Goal: Task Accomplishment & Management: Manage account settings

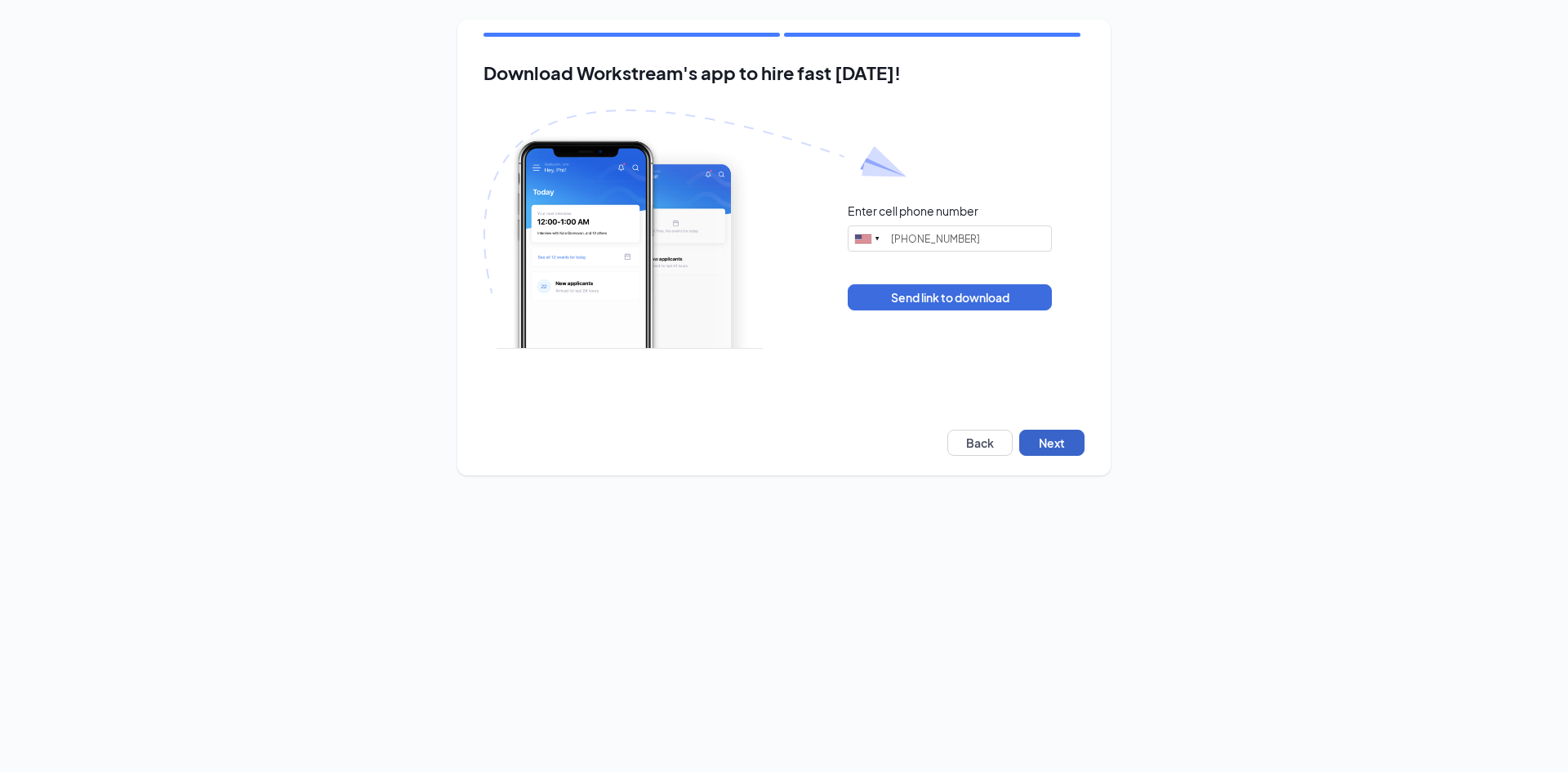
click at [1064, 430] on button "Next" at bounding box center [1052, 442] width 66 height 26
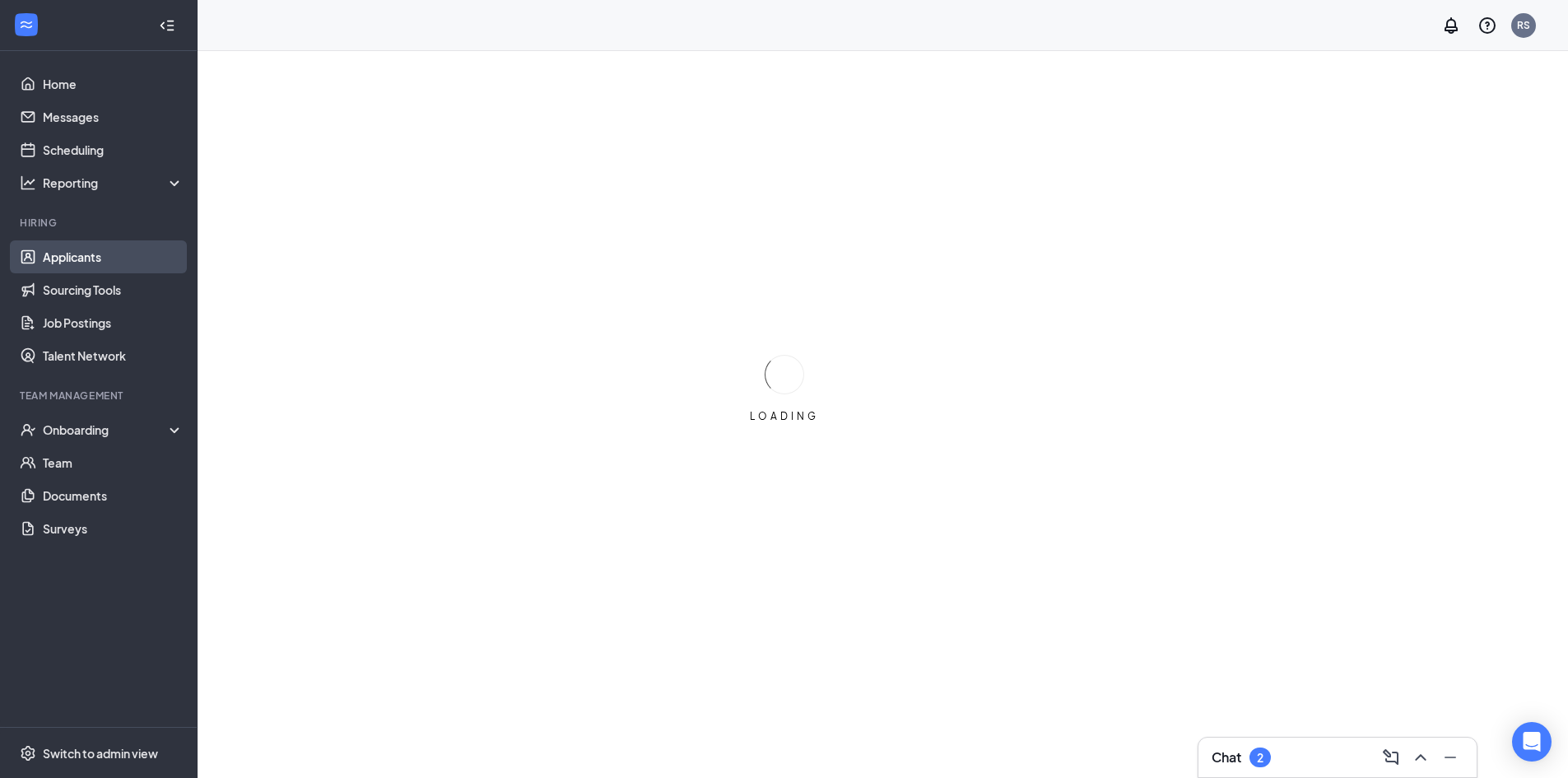
click at [97, 254] on link "Applicants" at bounding box center [112, 257] width 141 height 33
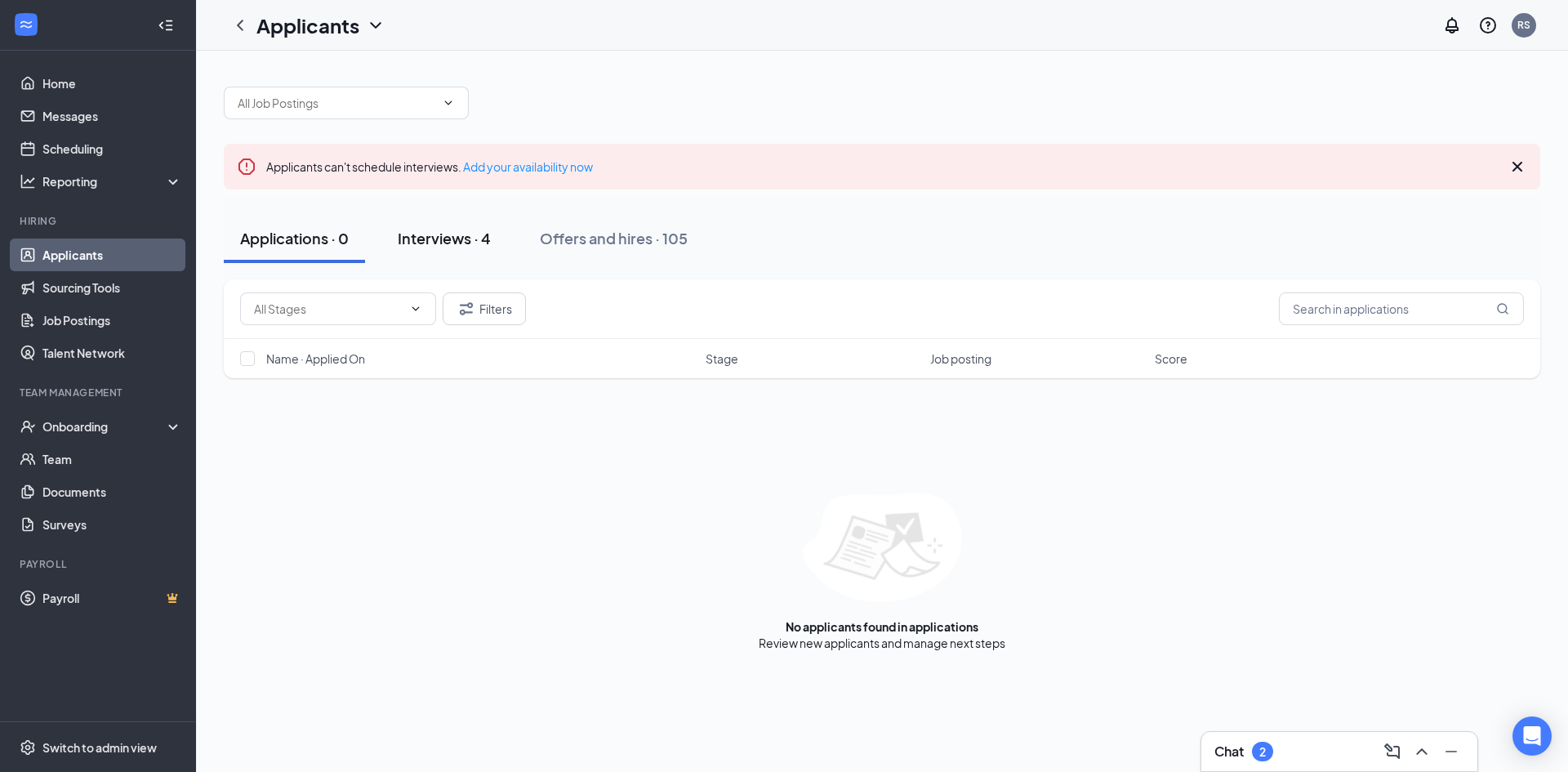
click at [485, 239] on div "Interviews · 4" at bounding box center [444, 238] width 93 height 20
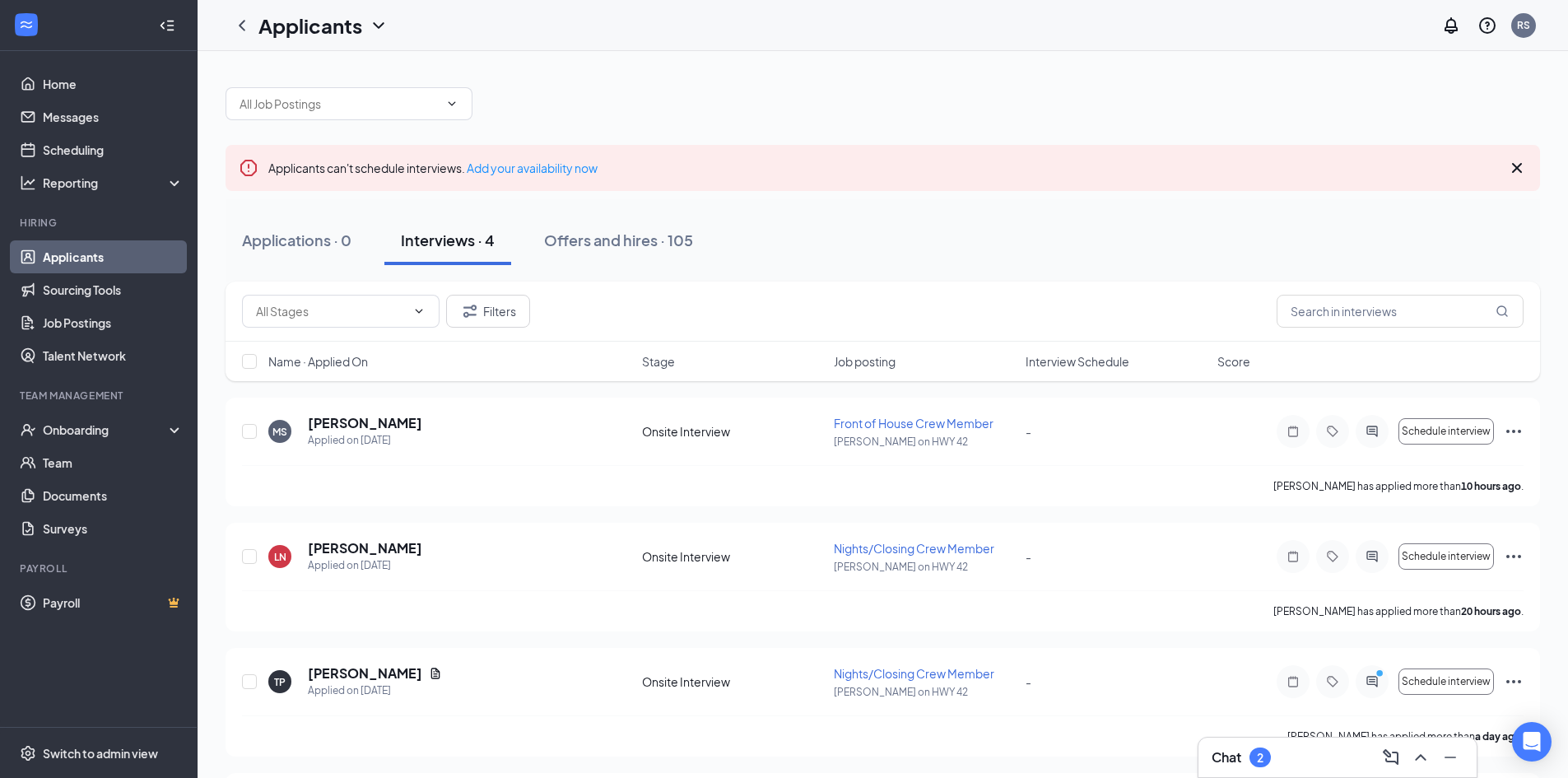
click at [354, 362] on span "Name · Applied On" at bounding box center [318, 362] width 99 height 17
click at [1388, 423] on div at bounding box center [1333, 432] width 112 height 33
click at [1383, 435] on div at bounding box center [1373, 432] width 33 height 33
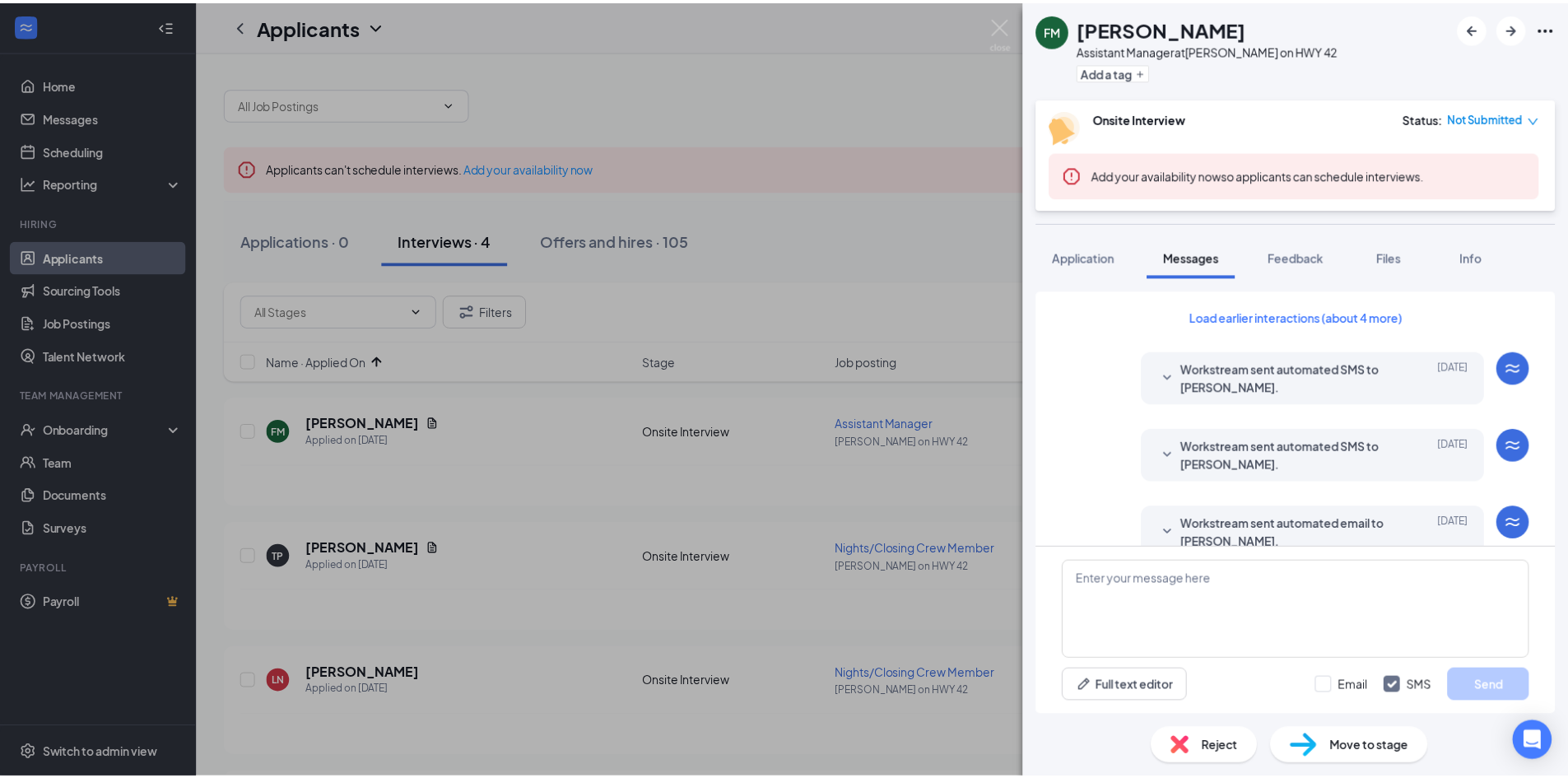
scroll to position [573, 0]
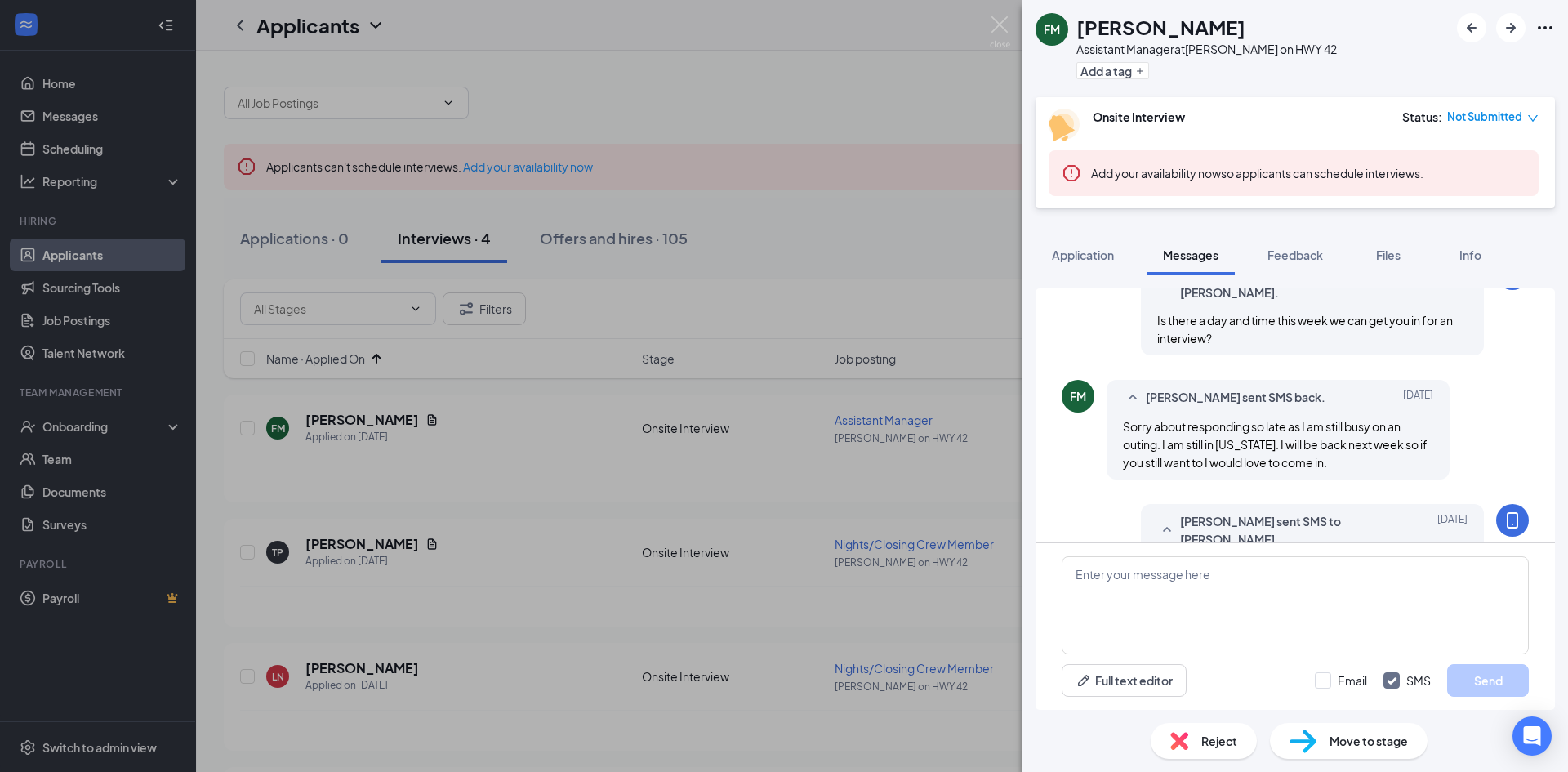
click at [628, 495] on div "FM [PERSON_NAME] Assistant Manager at [GEOGRAPHIC_DATA][PERSON_NAME] on HWY 42 …" at bounding box center [784, 386] width 1568 height 772
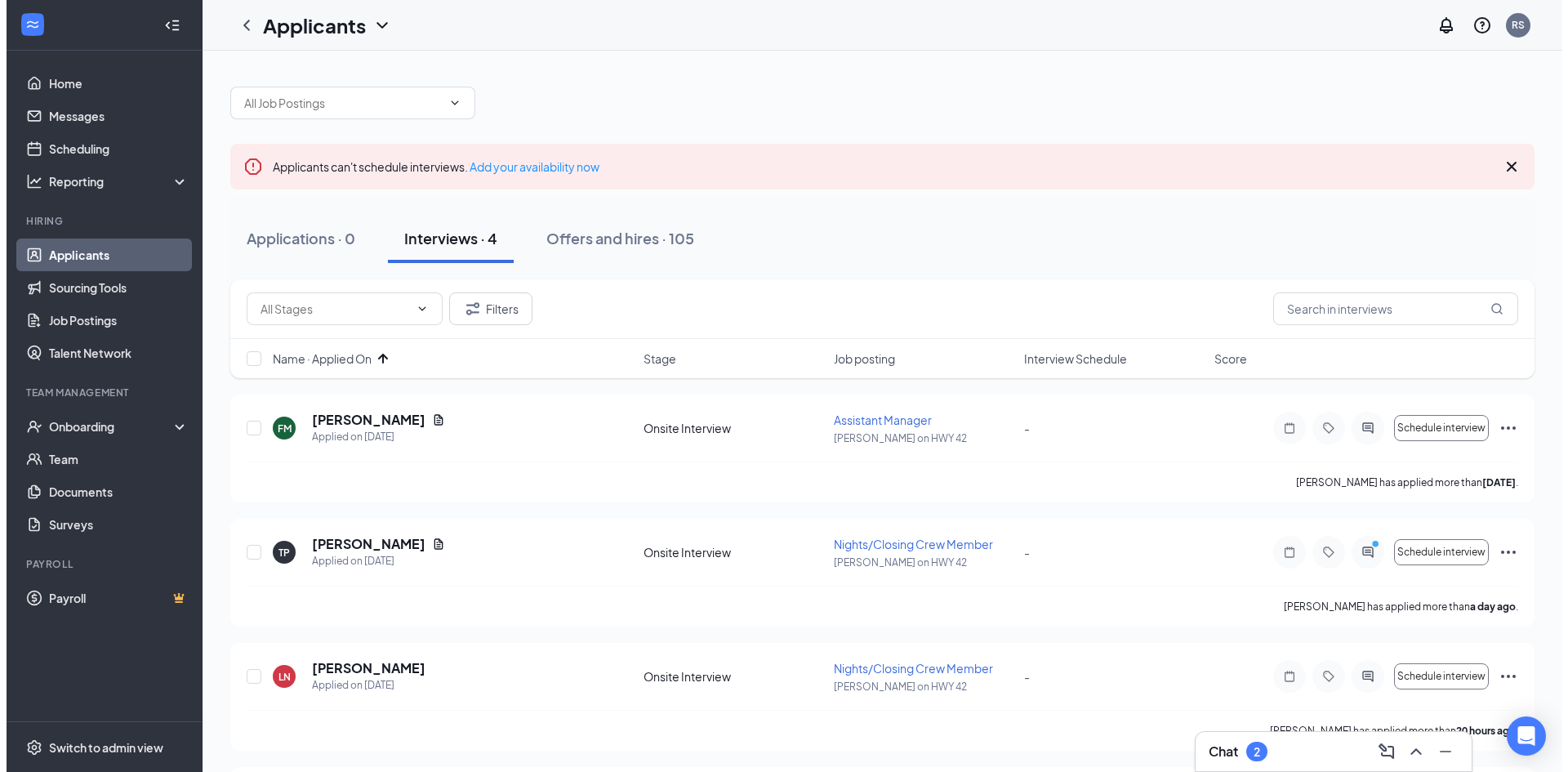
scroll to position [81, 0]
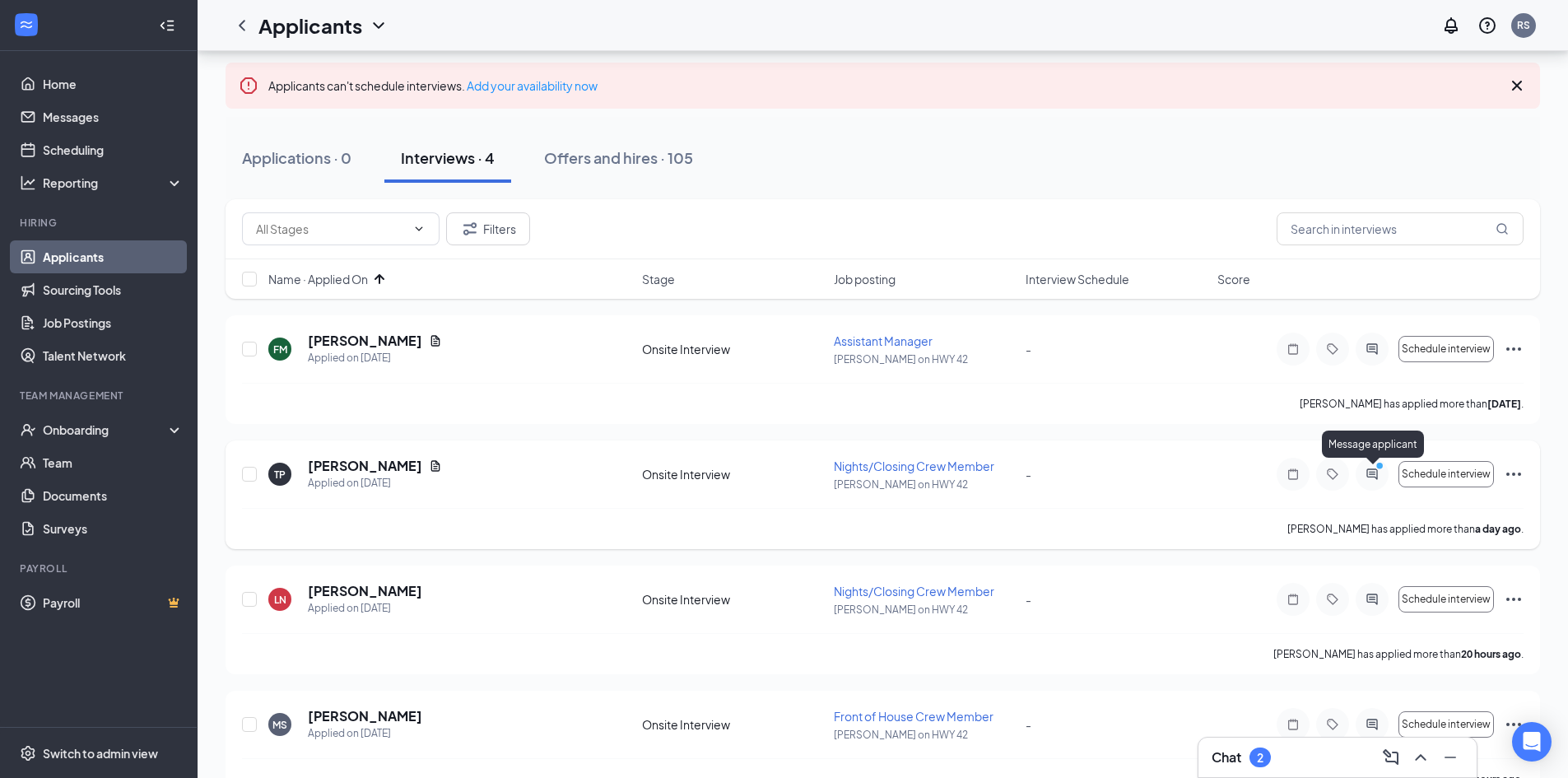
click at [1376, 470] on icon "PrimaryDot" at bounding box center [1382, 468] width 19 height 13
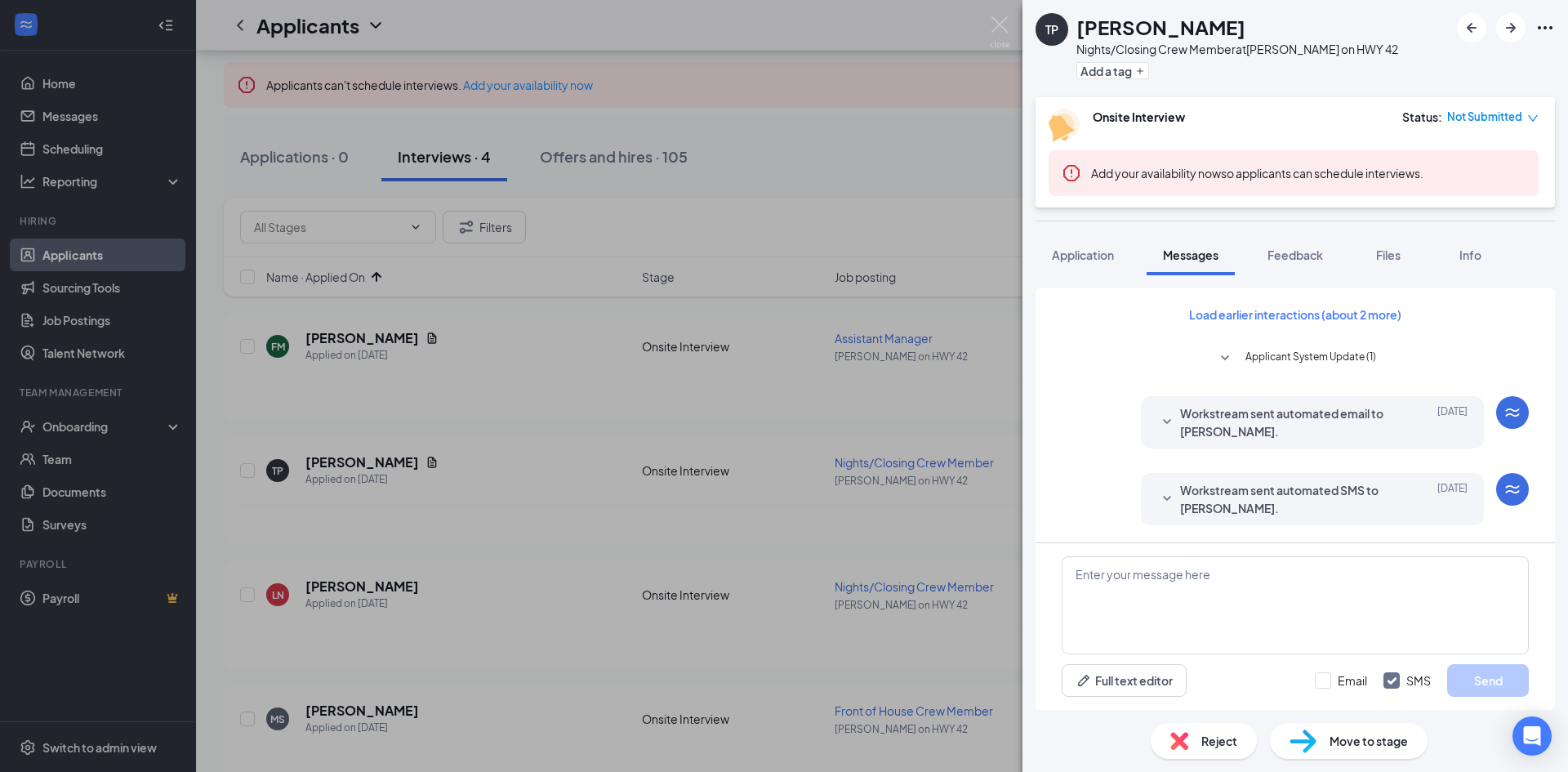
scroll to position [666, 0]
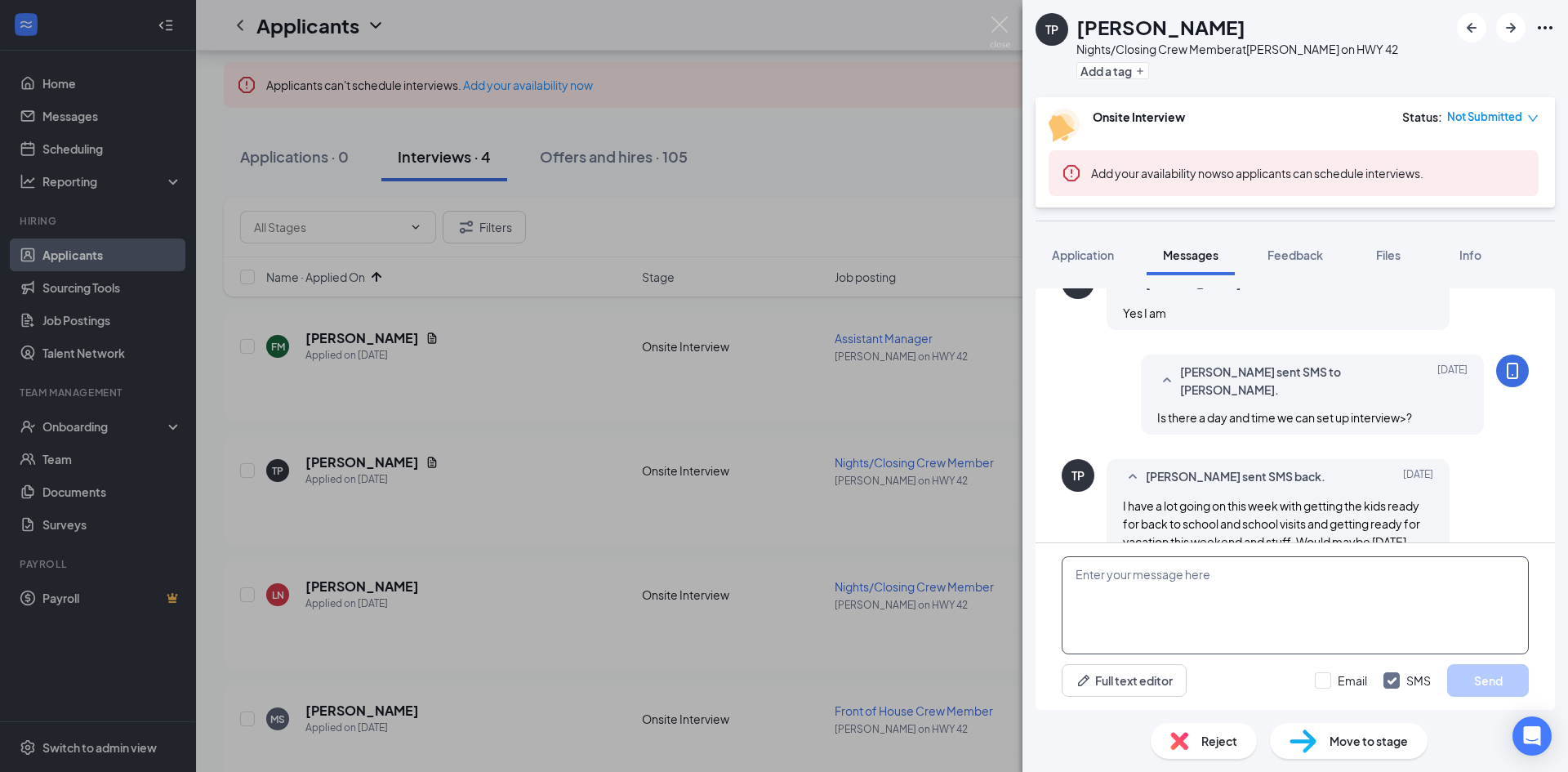
click at [1242, 567] on textarea at bounding box center [1294, 605] width 467 height 98
type textarea "[DATE] works, I can do before 10 am or after 3pm"
click at [1505, 677] on button "Send" at bounding box center [1487, 681] width 81 height 33
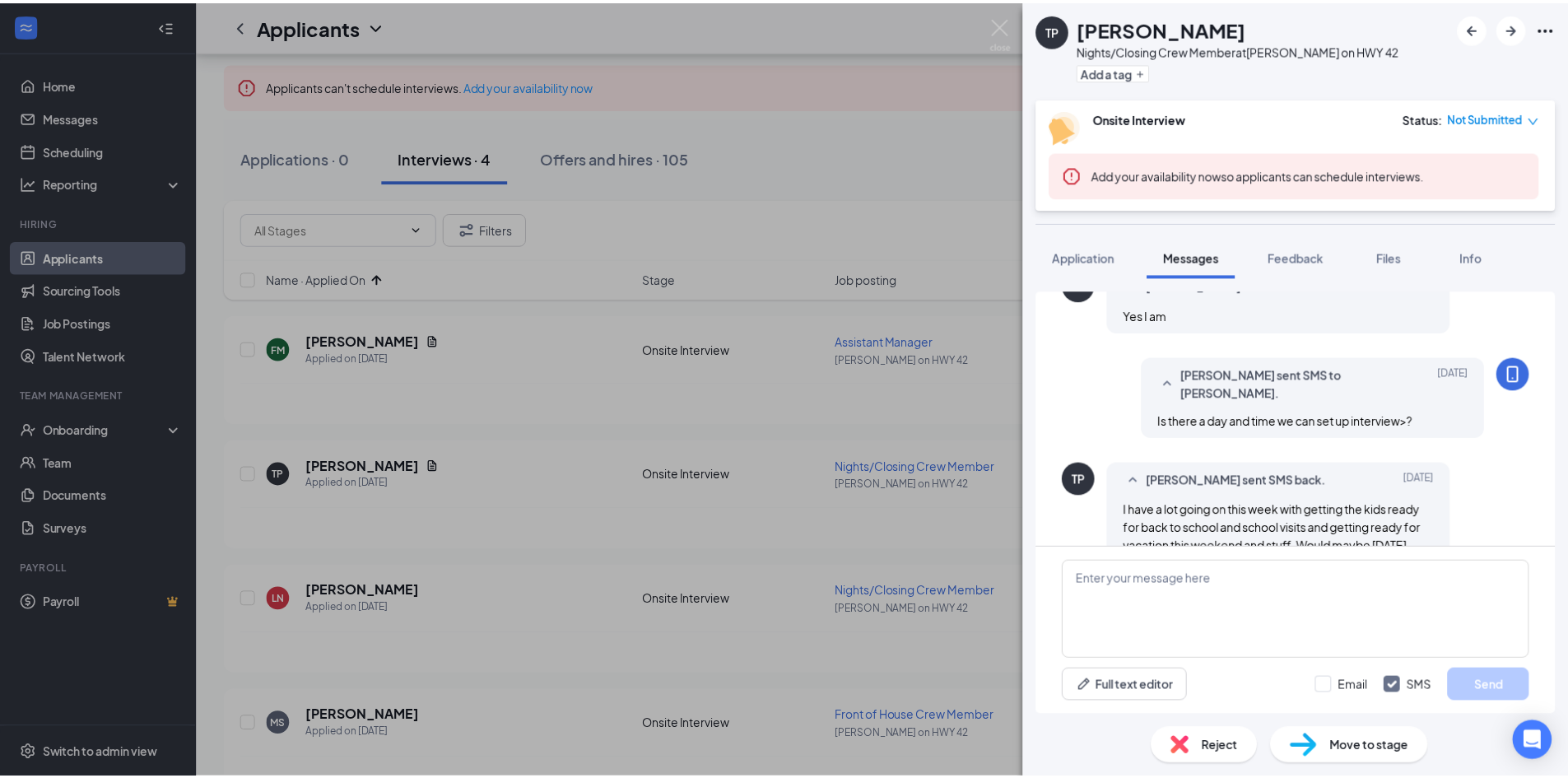
scroll to position [760, 0]
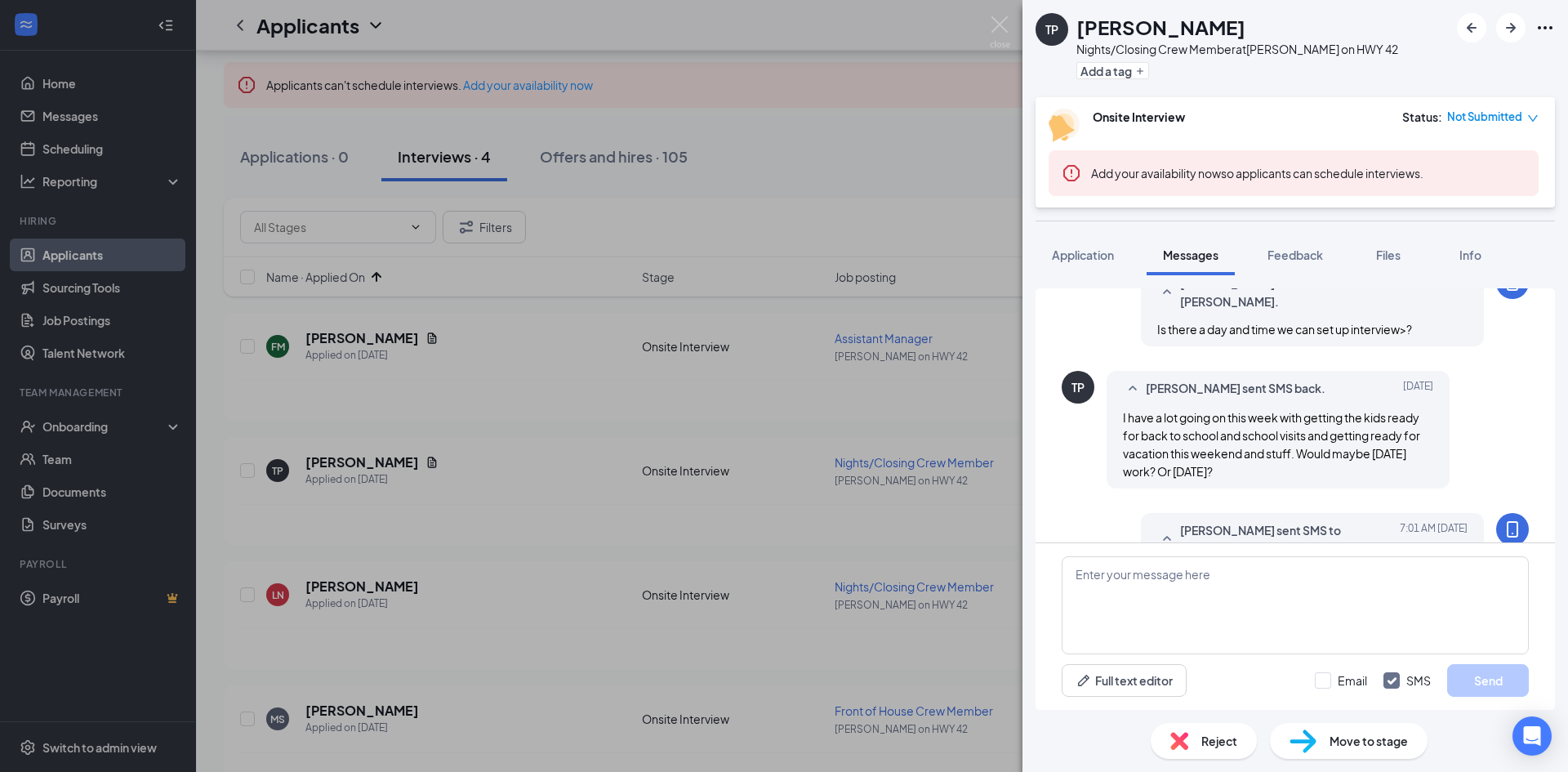
click at [851, 523] on div "TP [PERSON_NAME] Nights/Closing Crew Member at [PERSON_NAME] on HWY 42 Add a ta…" at bounding box center [784, 386] width 1568 height 772
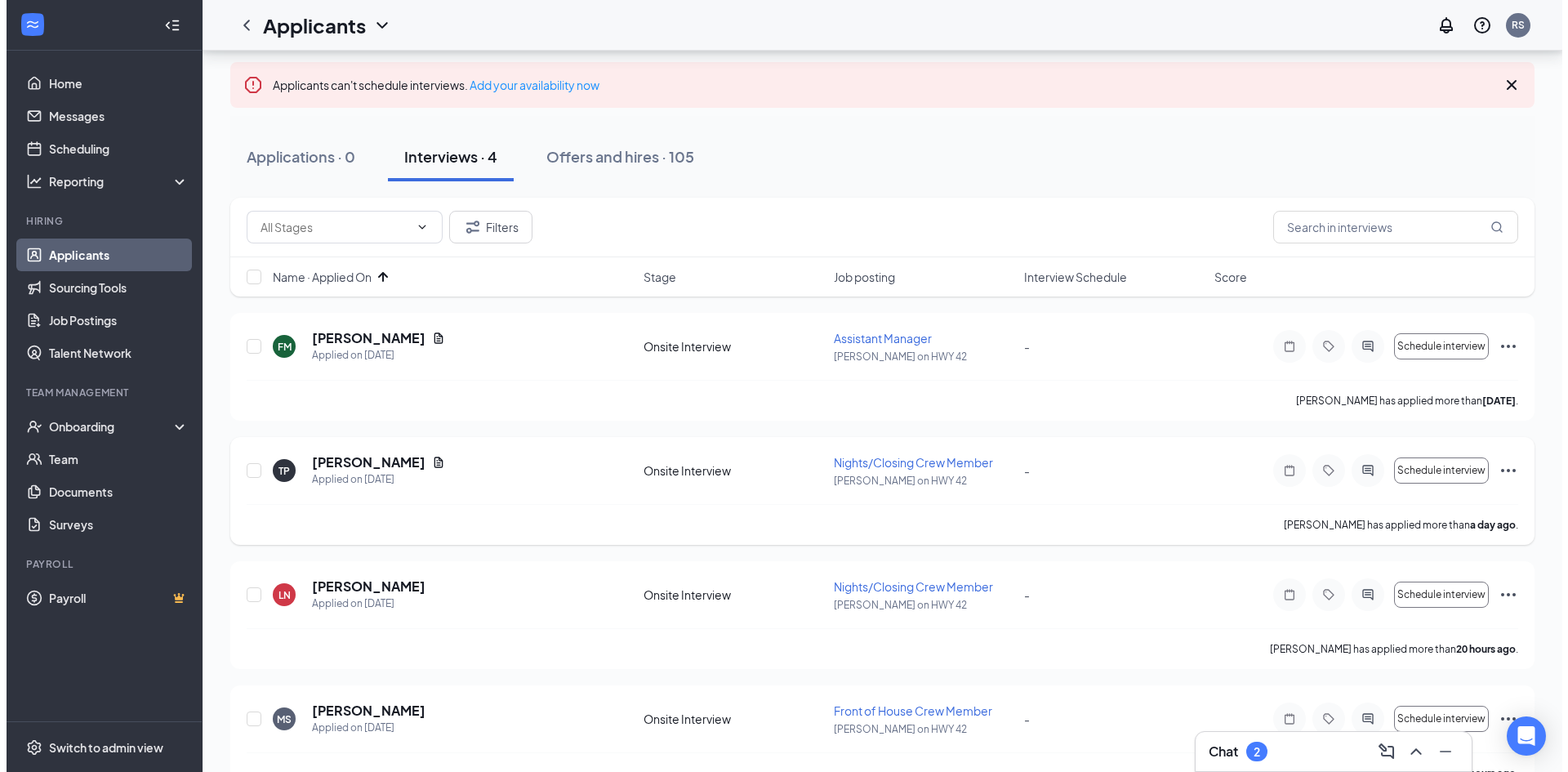
scroll to position [122, 0]
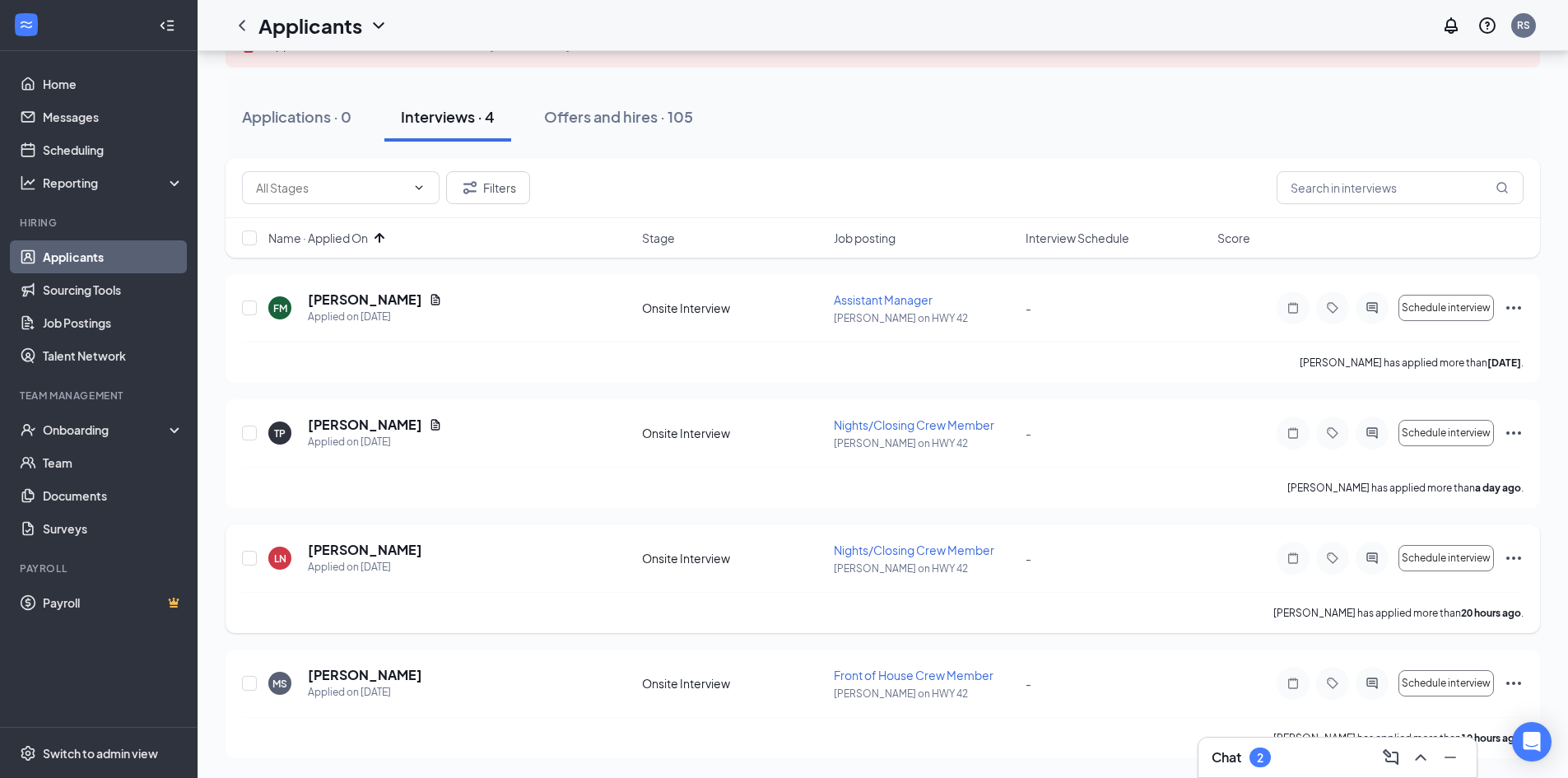
click at [1371, 565] on div at bounding box center [1373, 558] width 33 height 33
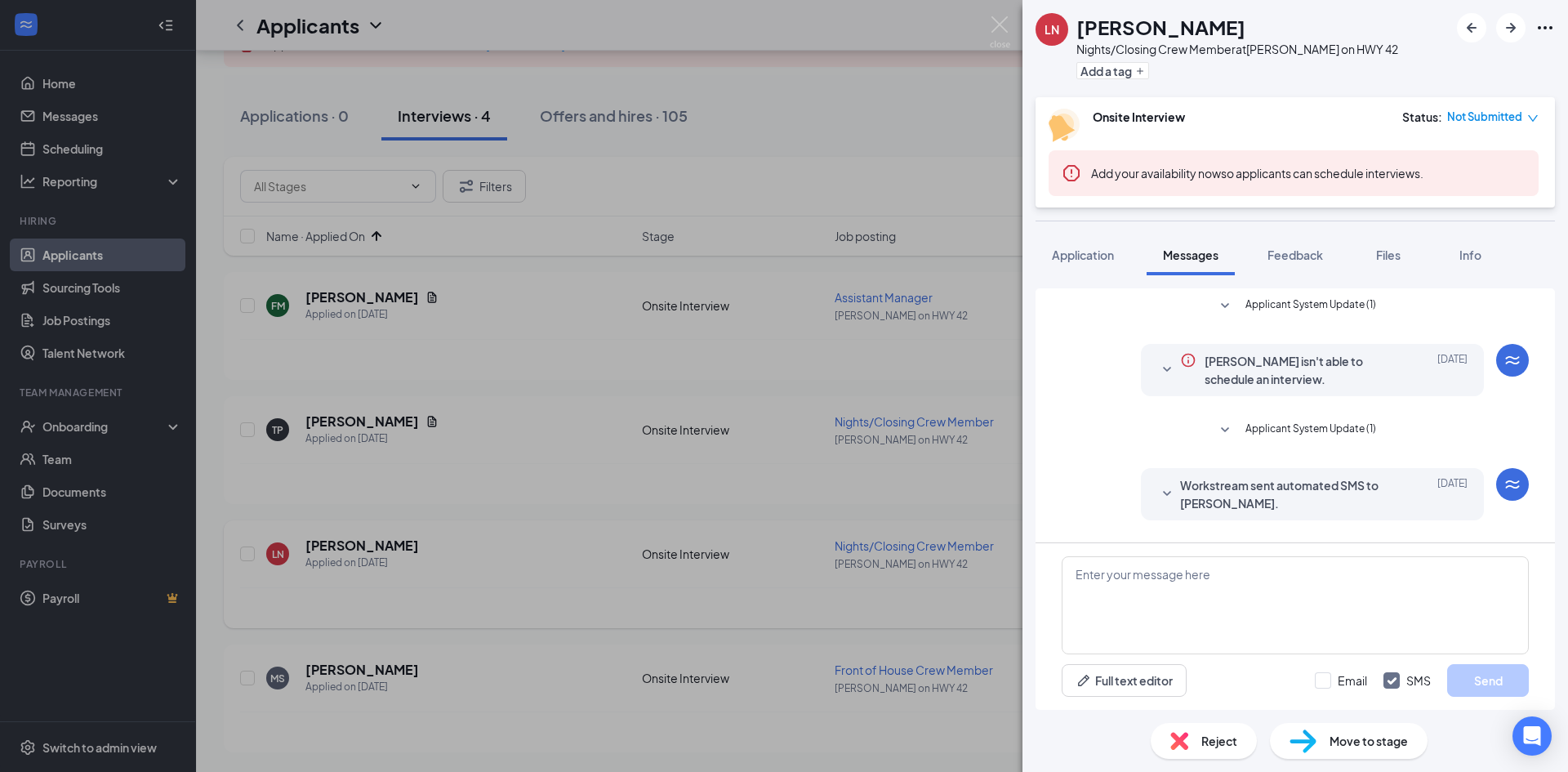
scroll to position [473, 0]
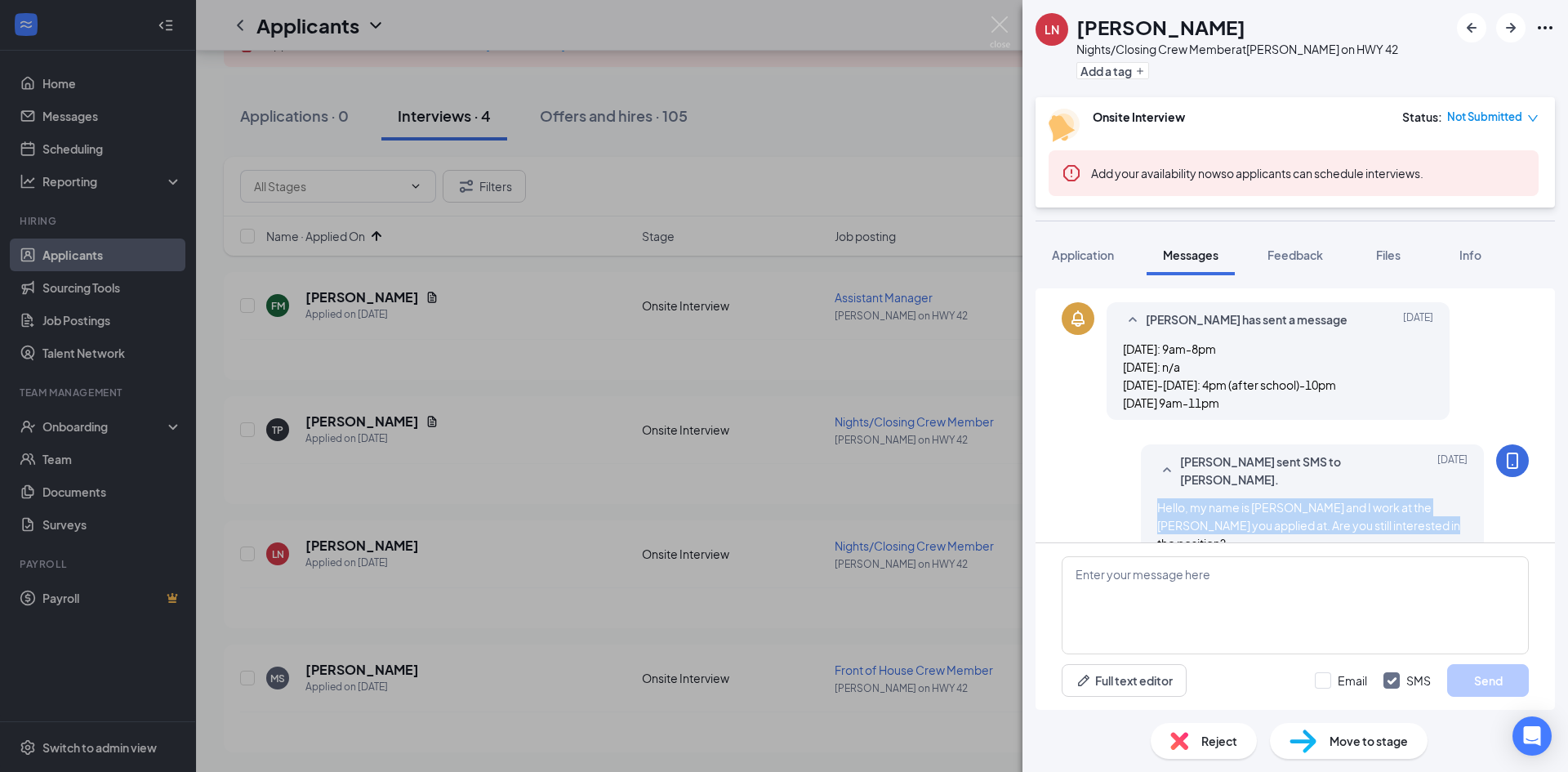
drag, startPoint x: 1145, startPoint y: 492, endPoint x: 1407, endPoint y: 530, distance: 264.7
click at [1410, 533] on div "[PERSON_NAME] sent SMS to [PERSON_NAME]. [DATE] Hello, my name is [PERSON_NAME]…" at bounding box center [1294, 506] width 467 height 124
click at [860, 613] on div "LN [PERSON_NAME] Nights/Closing Crew Member at [PERSON_NAME] on HWY 42 Add a ta…" at bounding box center [784, 386] width 1568 height 772
click at [855, 609] on div "LN [PERSON_NAME] Nights/Closing Crew Member at [PERSON_NAME] on HWY 42 Add a ta…" at bounding box center [784, 386] width 1568 height 772
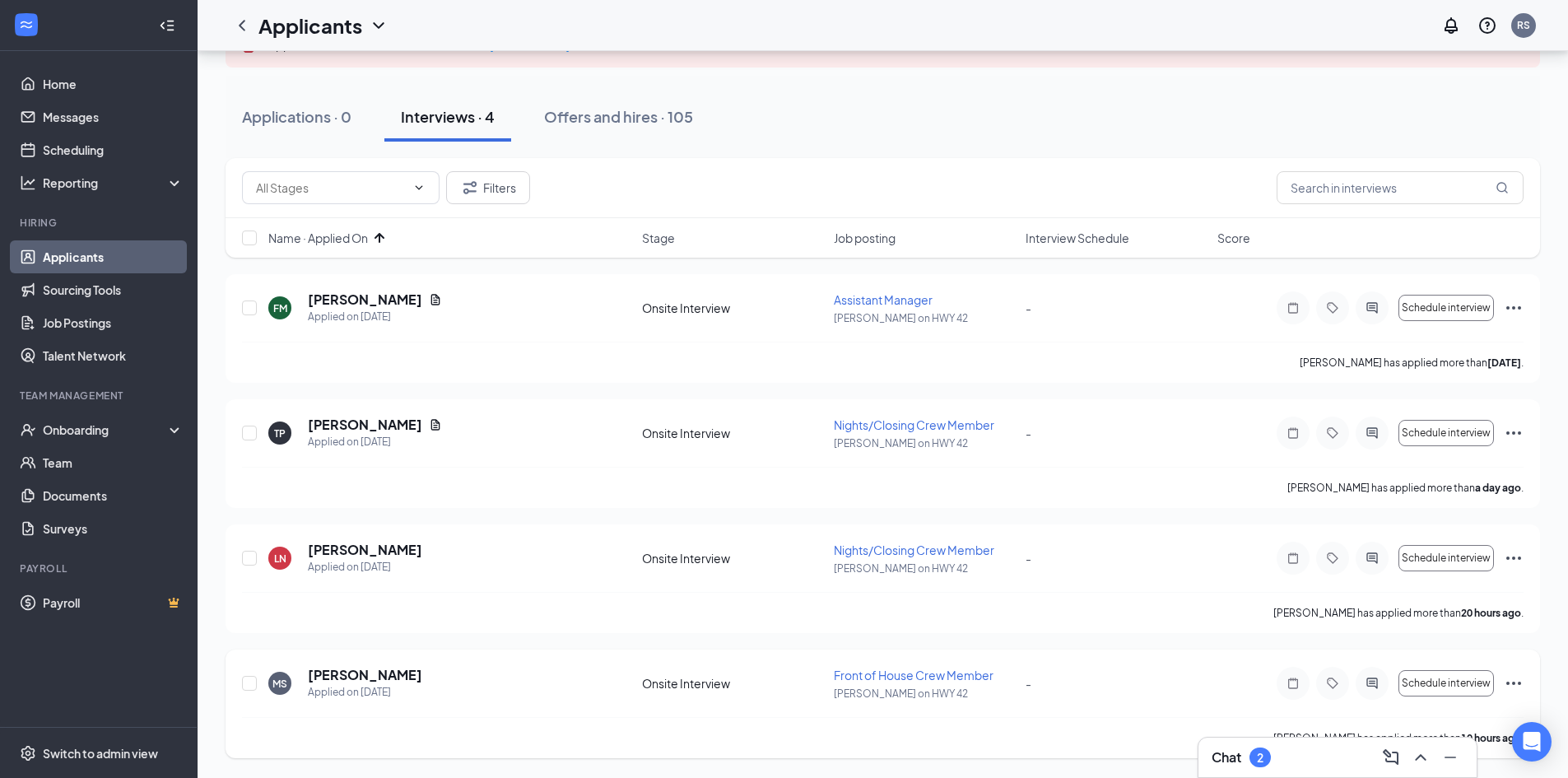
click at [1373, 690] on div at bounding box center [1373, 683] width 33 height 33
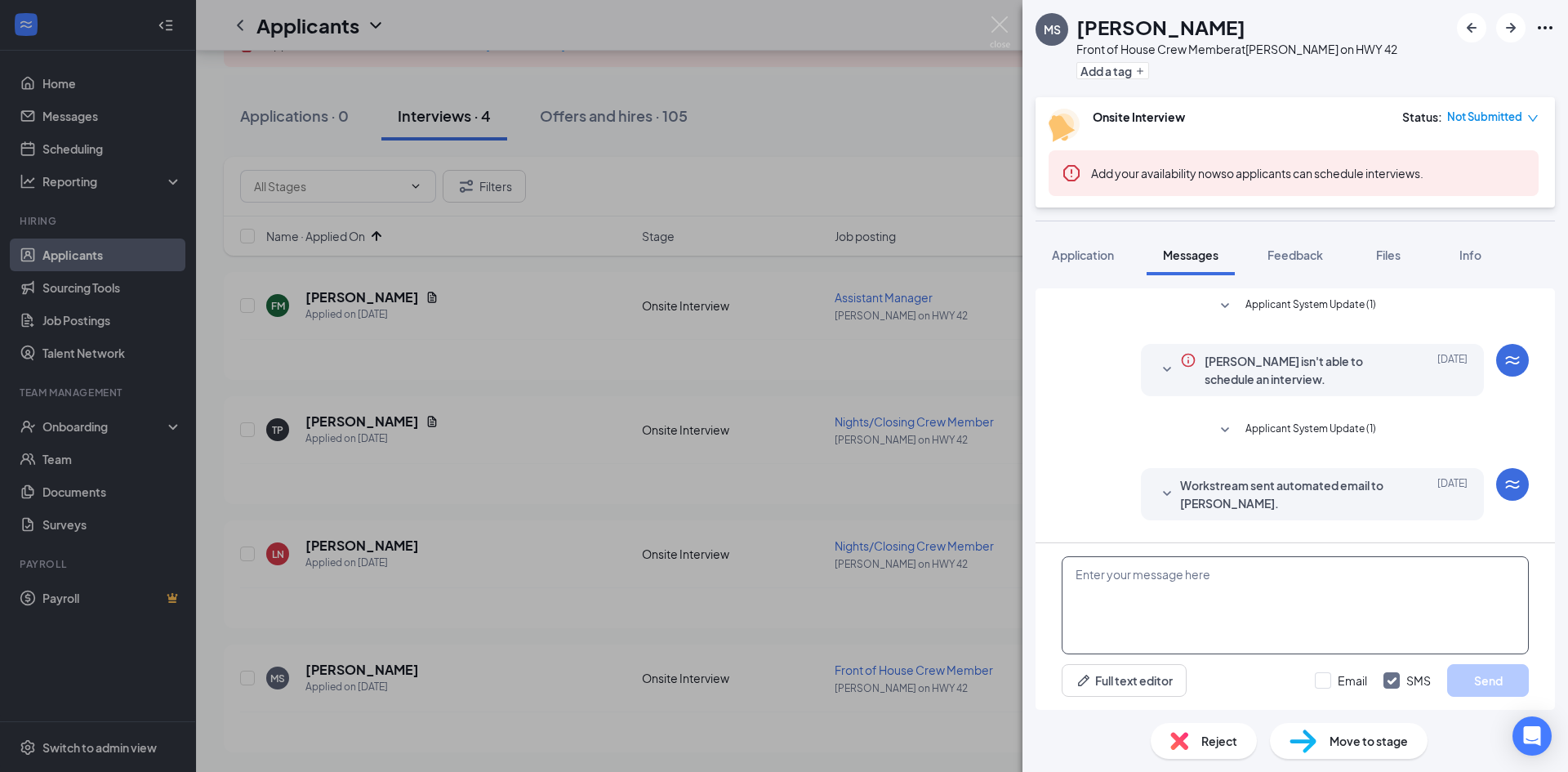
scroll to position [312, 0]
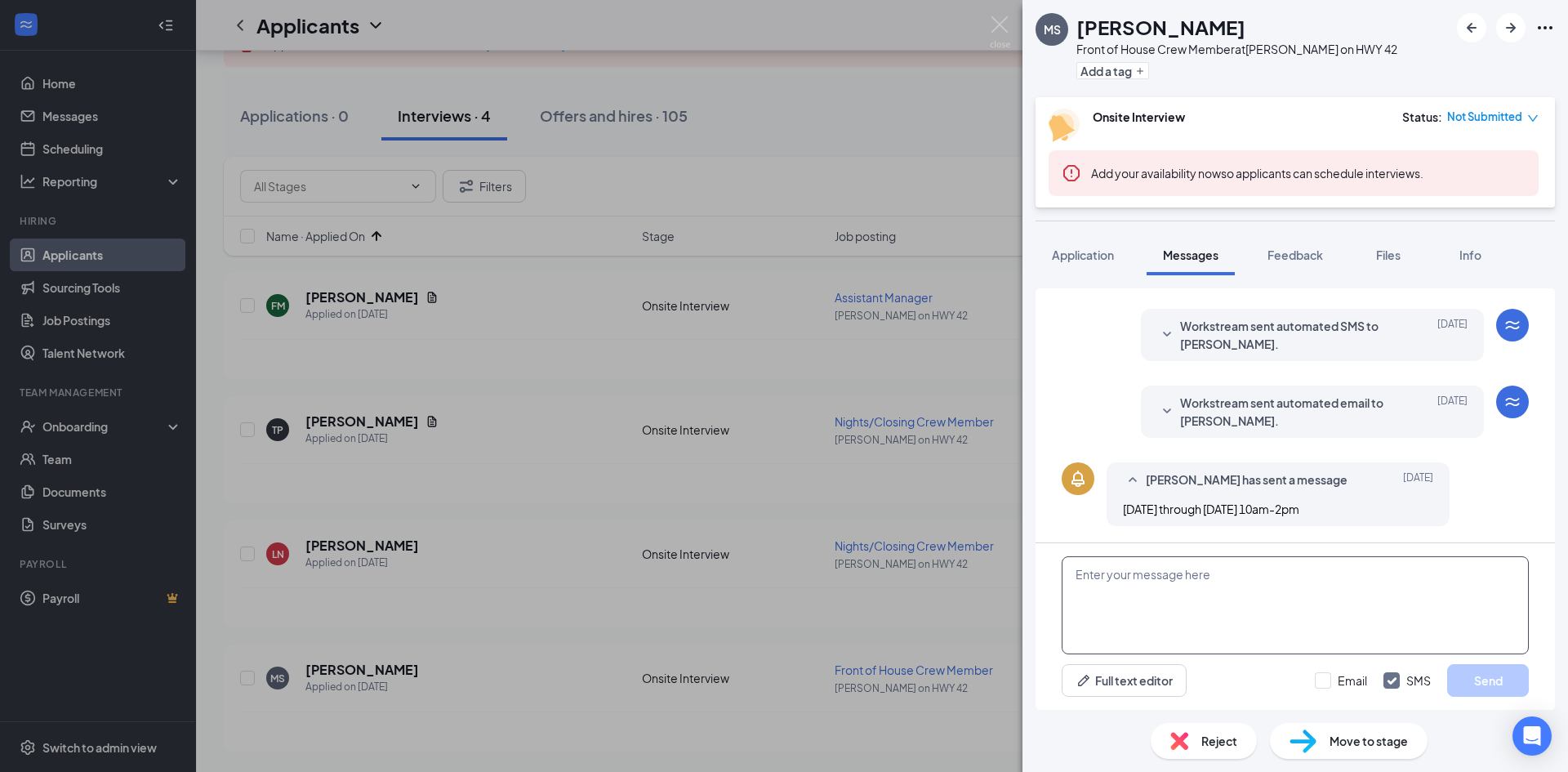
click at [1237, 603] on textarea at bounding box center [1294, 605] width 467 height 98
paste textarea "Hello, my name is [PERSON_NAME] and I work at the [PERSON_NAME] you applied at.…"
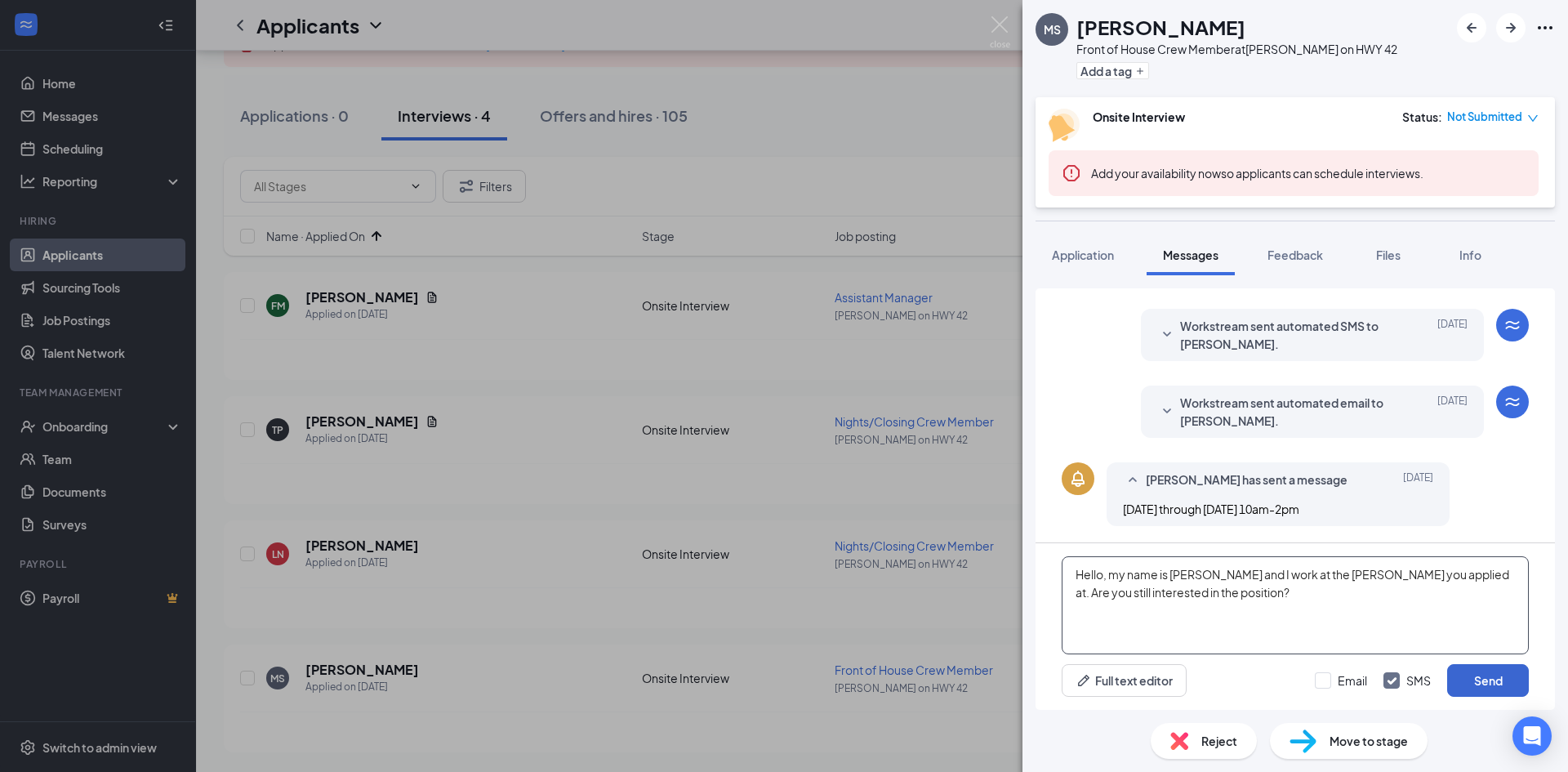
type textarea "Hello, my name is [PERSON_NAME] and I work at the [PERSON_NAME] you applied at.…"
drag, startPoint x: 1479, startPoint y: 678, endPoint x: 1413, endPoint y: 672, distance: 66.3
click at [1479, 677] on button "Send" at bounding box center [1487, 681] width 81 height 33
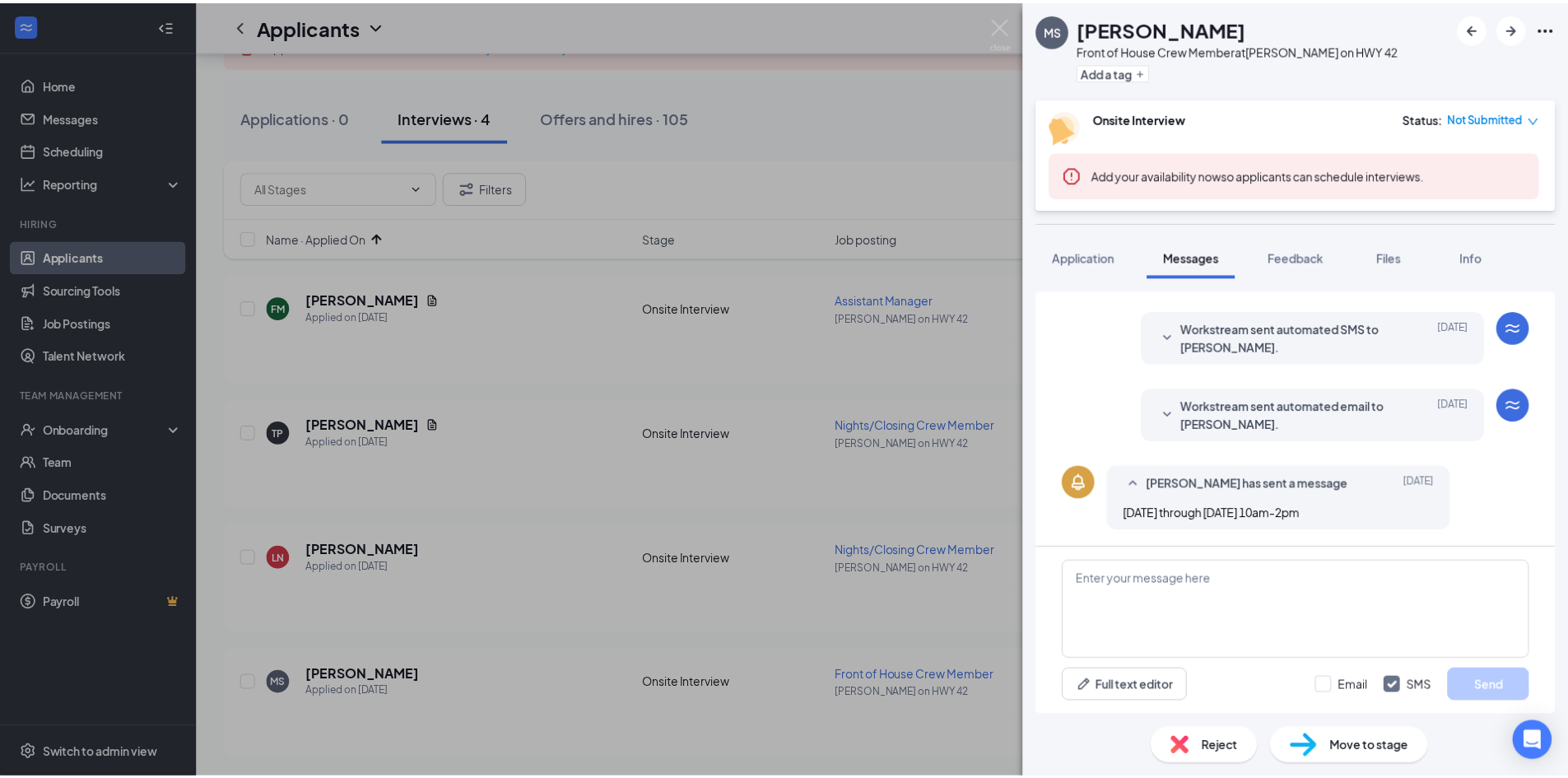
scroll to position [439, 0]
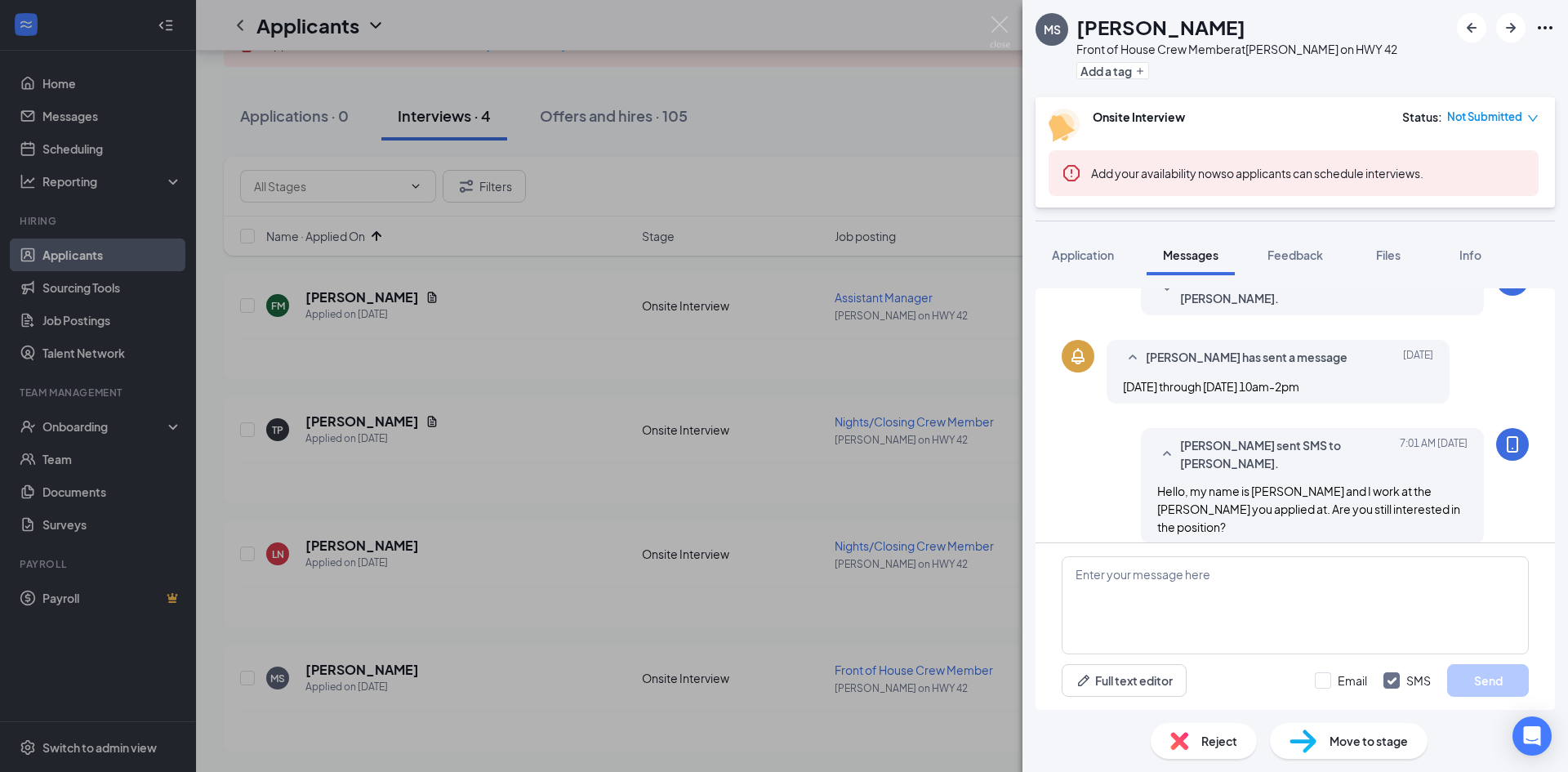
click at [721, 637] on div "[PERSON_NAME] Front of House Crew Member at [PERSON_NAME] on HWY 42 Add a tag O…" at bounding box center [784, 386] width 1568 height 772
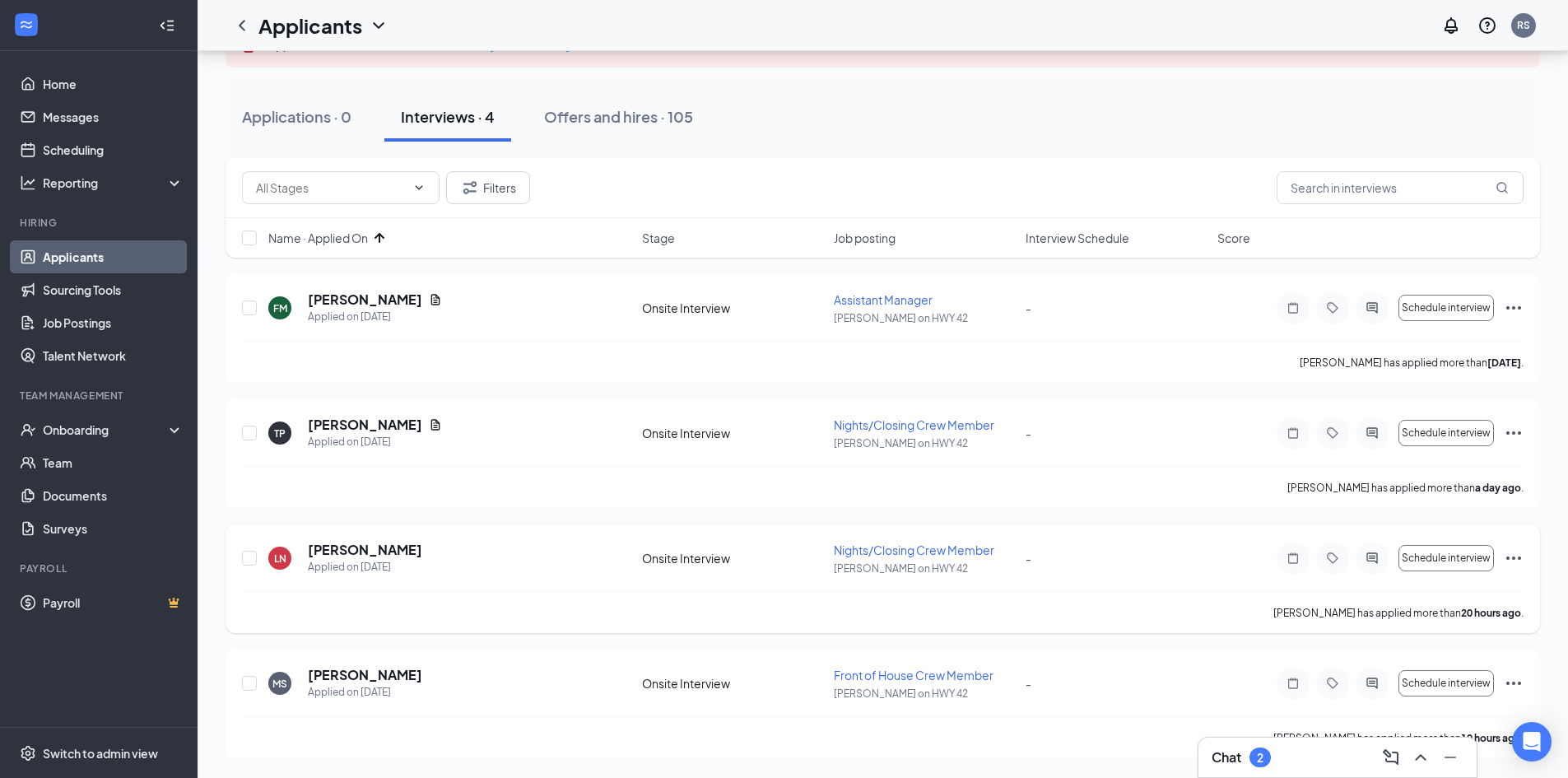
click at [1517, 561] on icon "Ellipses" at bounding box center [1514, 557] width 19 height 19
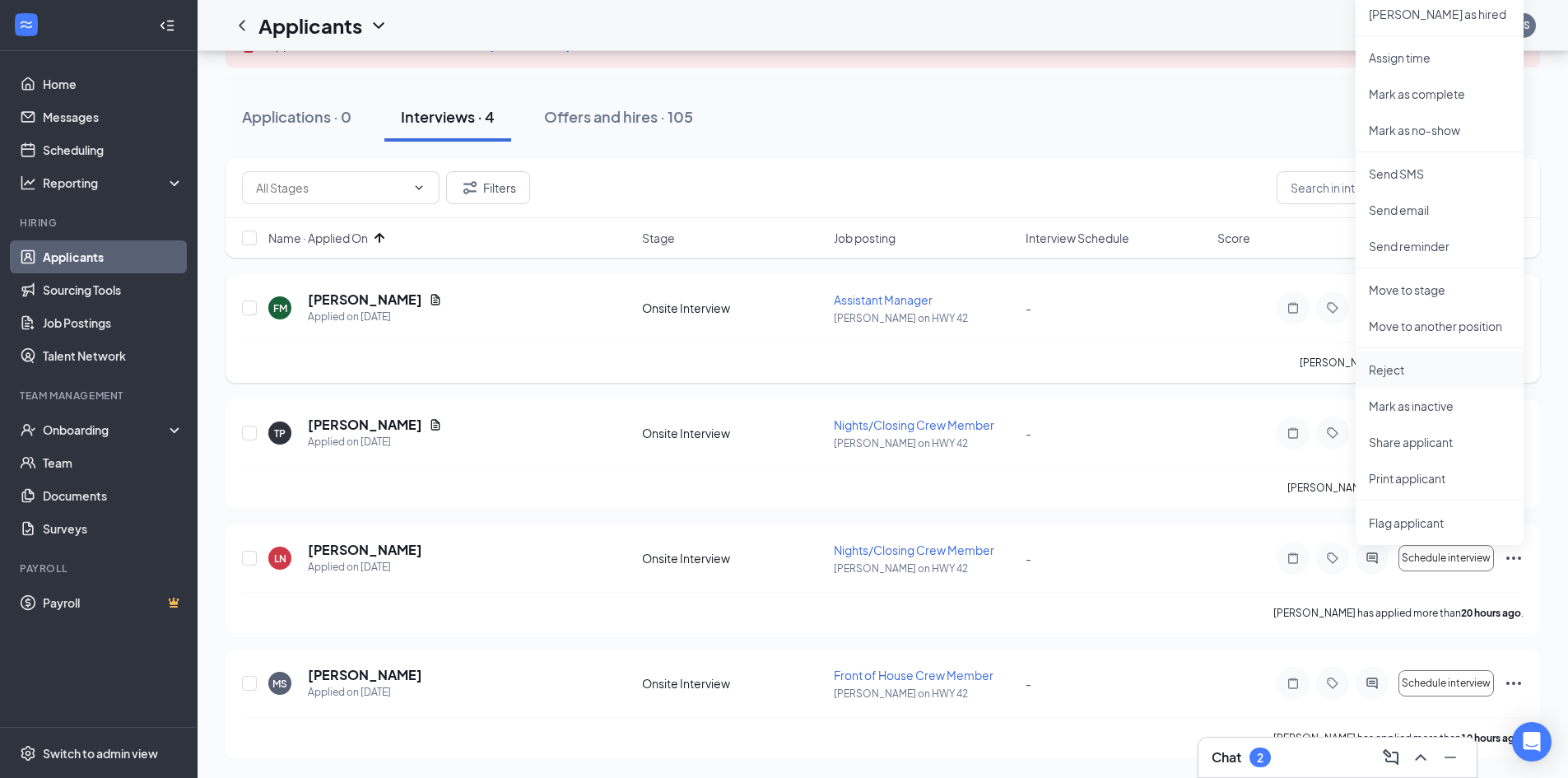
click at [1400, 366] on p "Reject" at bounding box center [1440, 370] width 142 height 17
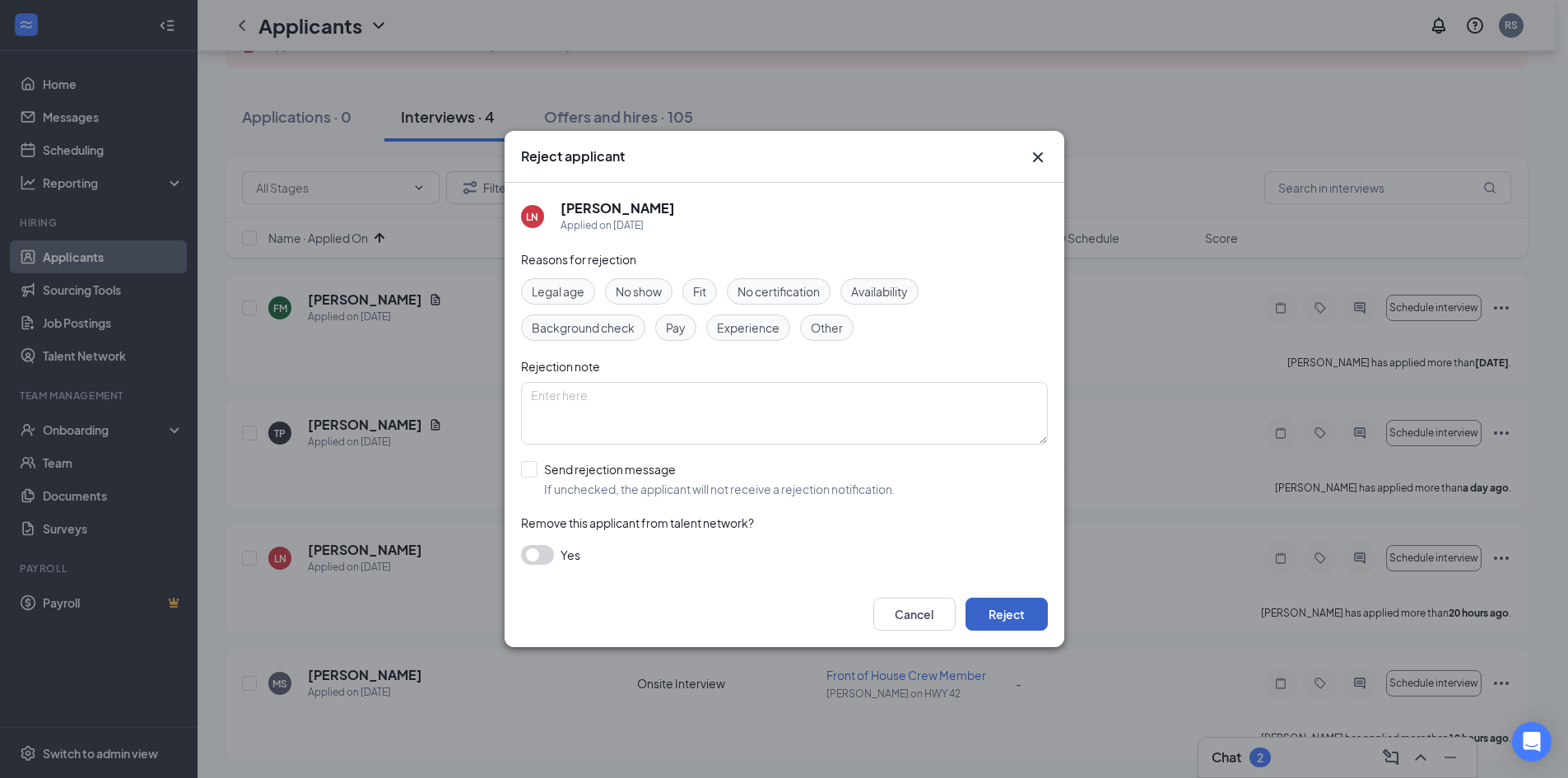
drag, startPoint x: 1011, startPoint y: 621, endPoint x: 1066, endPoint y: 644, distance: 59.6
click at [1013, 621] on button "Reject" at bounding box center [1006, 614] width 82 height 33
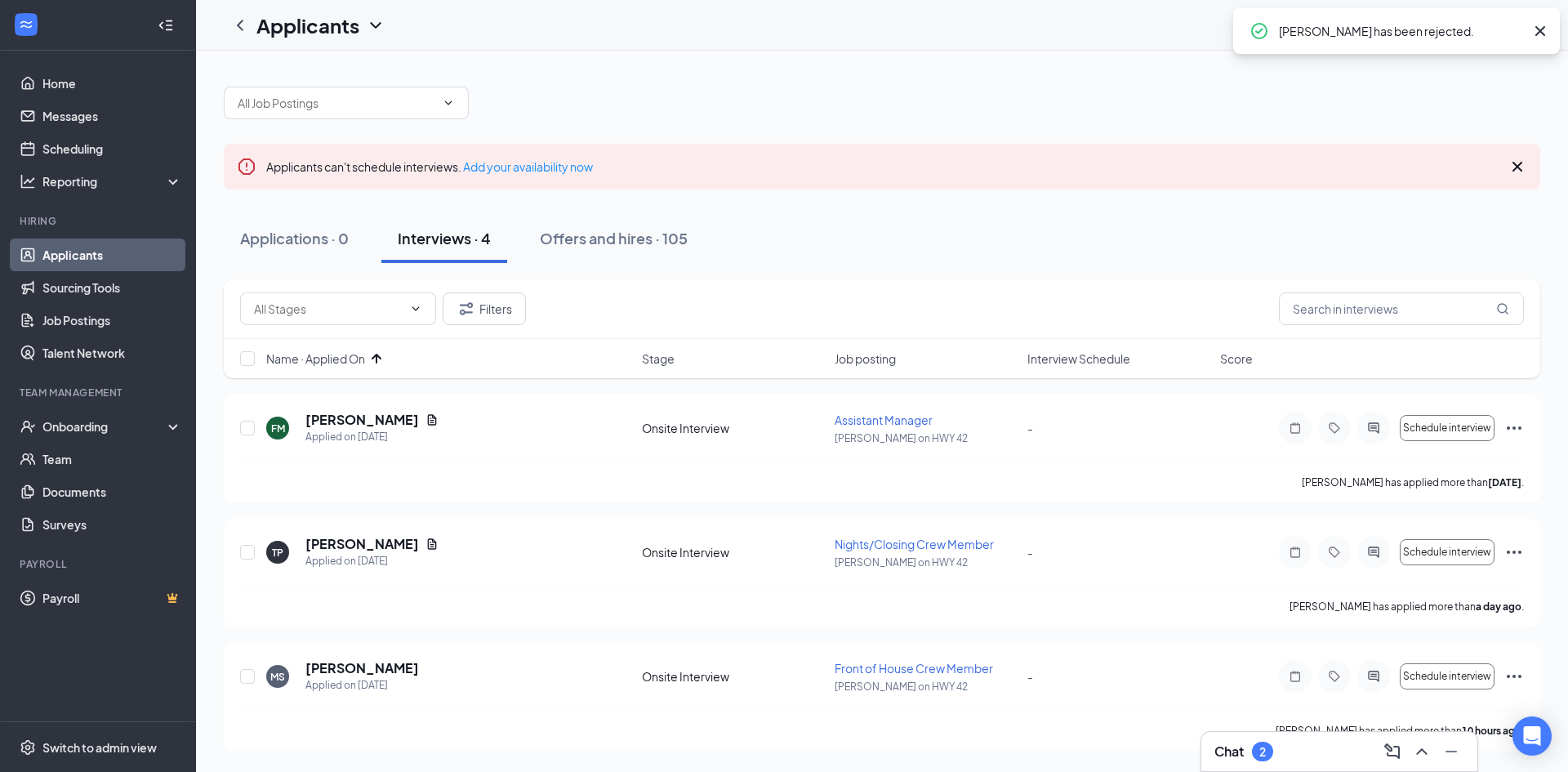
click at [1265, 755] on div "2" at bounding box center [1262, 751] width 6 height 14
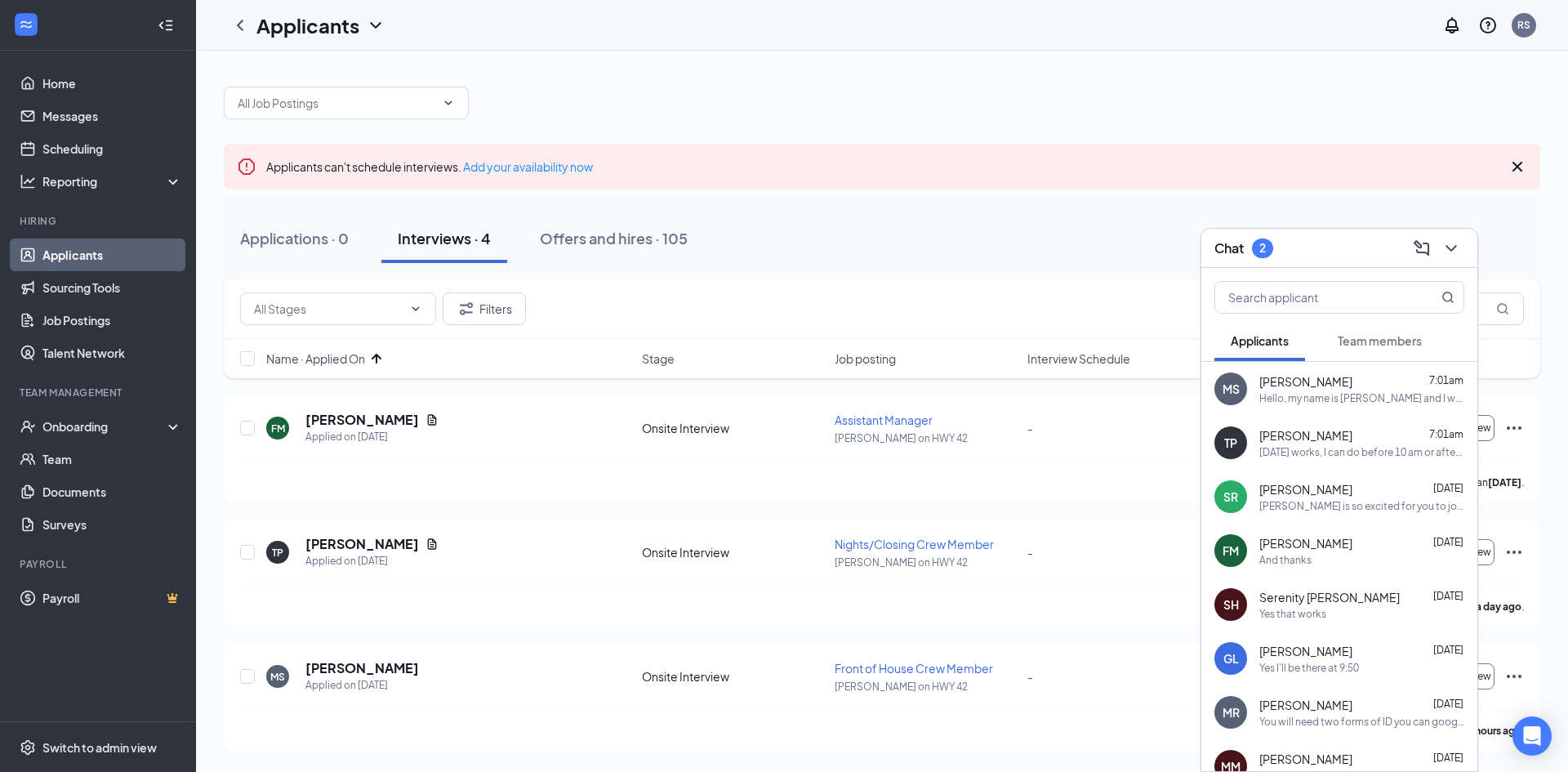
click at [1395, 346] on span "Team members" at bounding box center [1380, 341] width 84 height 15
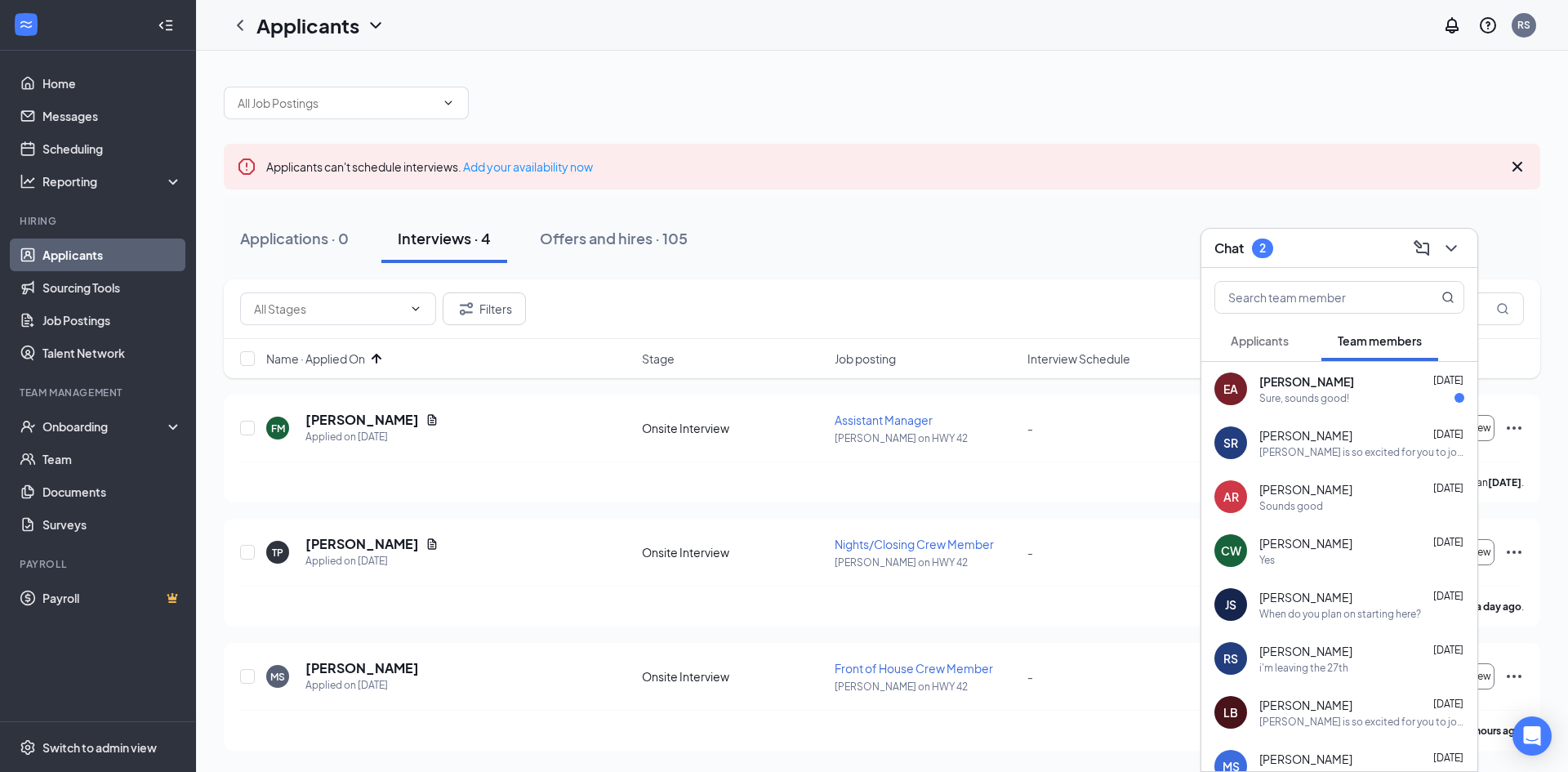
click at [1360, 400] on div "Sure, sounds good!" at bounding box center [1362, 397] width 205 height 14
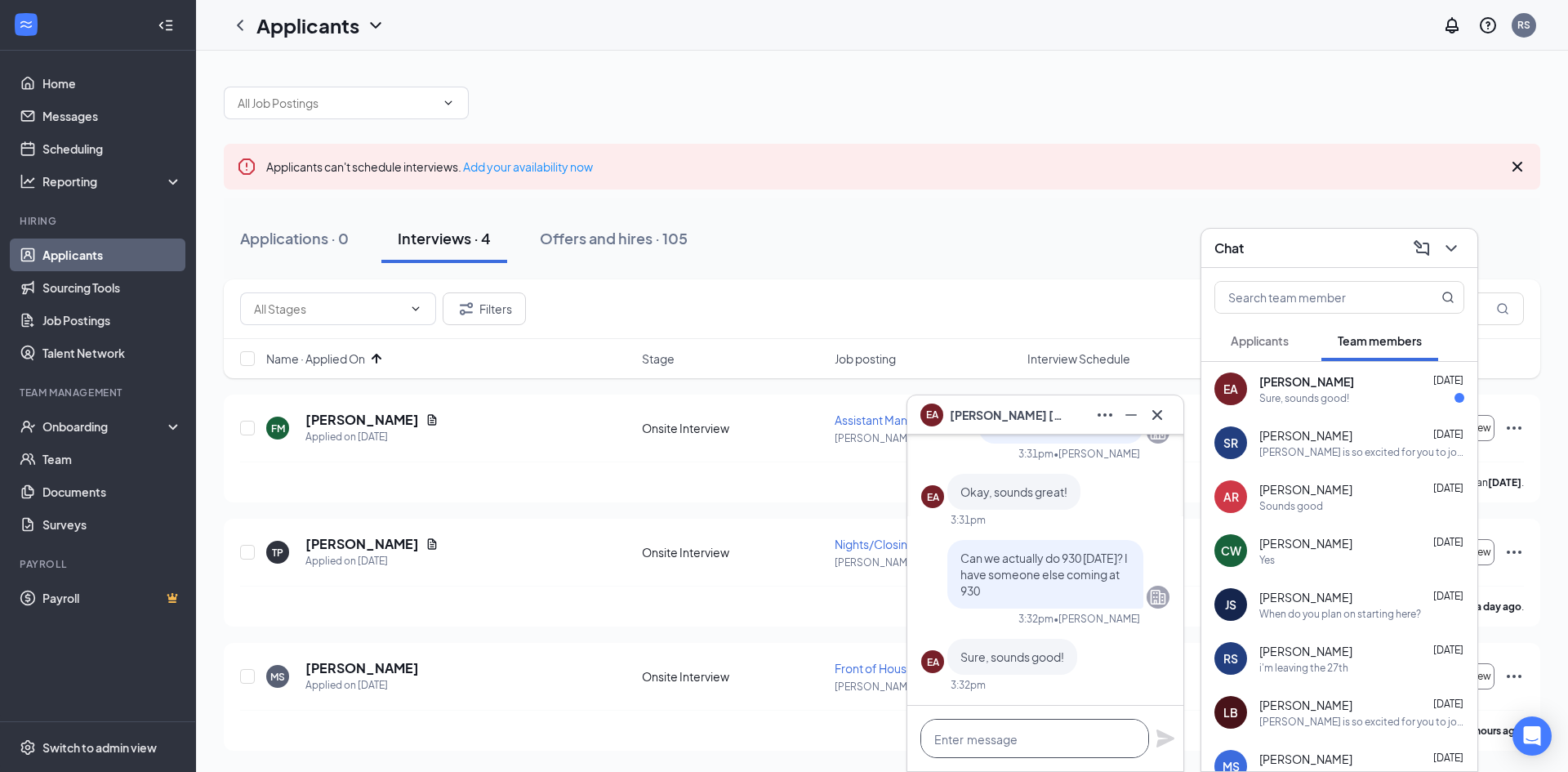
click at [1073, 732] on textarea at bounding box center [1035, 738] width 228 height 39
click at [1053, 749] on textarea at bounding box center [1035, 738] width 228 height 39
type textarea "m"
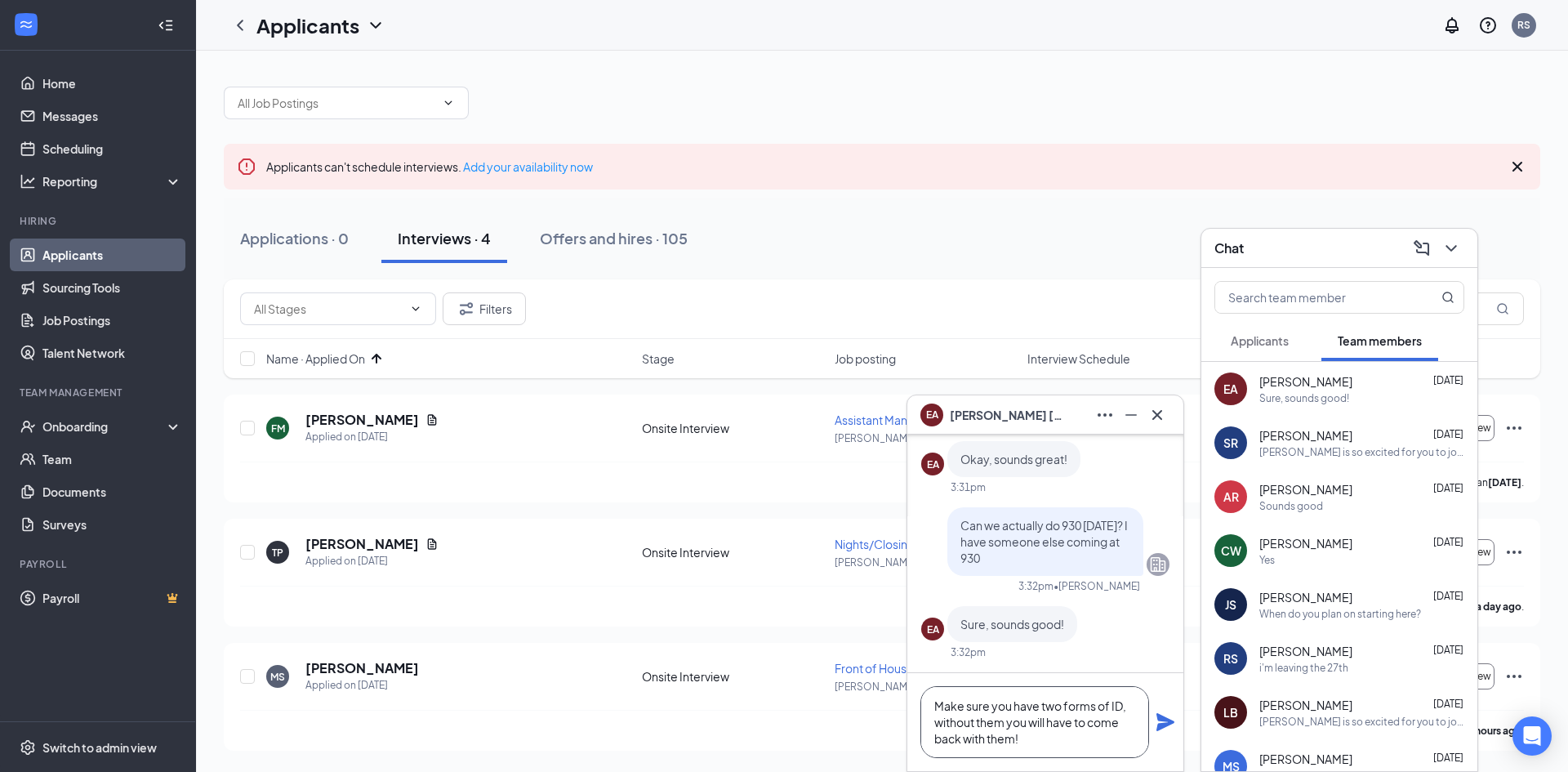
click at [978, 717] on textarea "Make sure you have two forms of ID, without them you will have to come back wit…" at bounding box center [1035, 722] width 228 height 72
type textarea "Make sure you have two forms of ID, without them you will have to come back wit…"
click at [1169, 724] on icon "Plane" at bounding box center [1165, 723] width 18 height 18
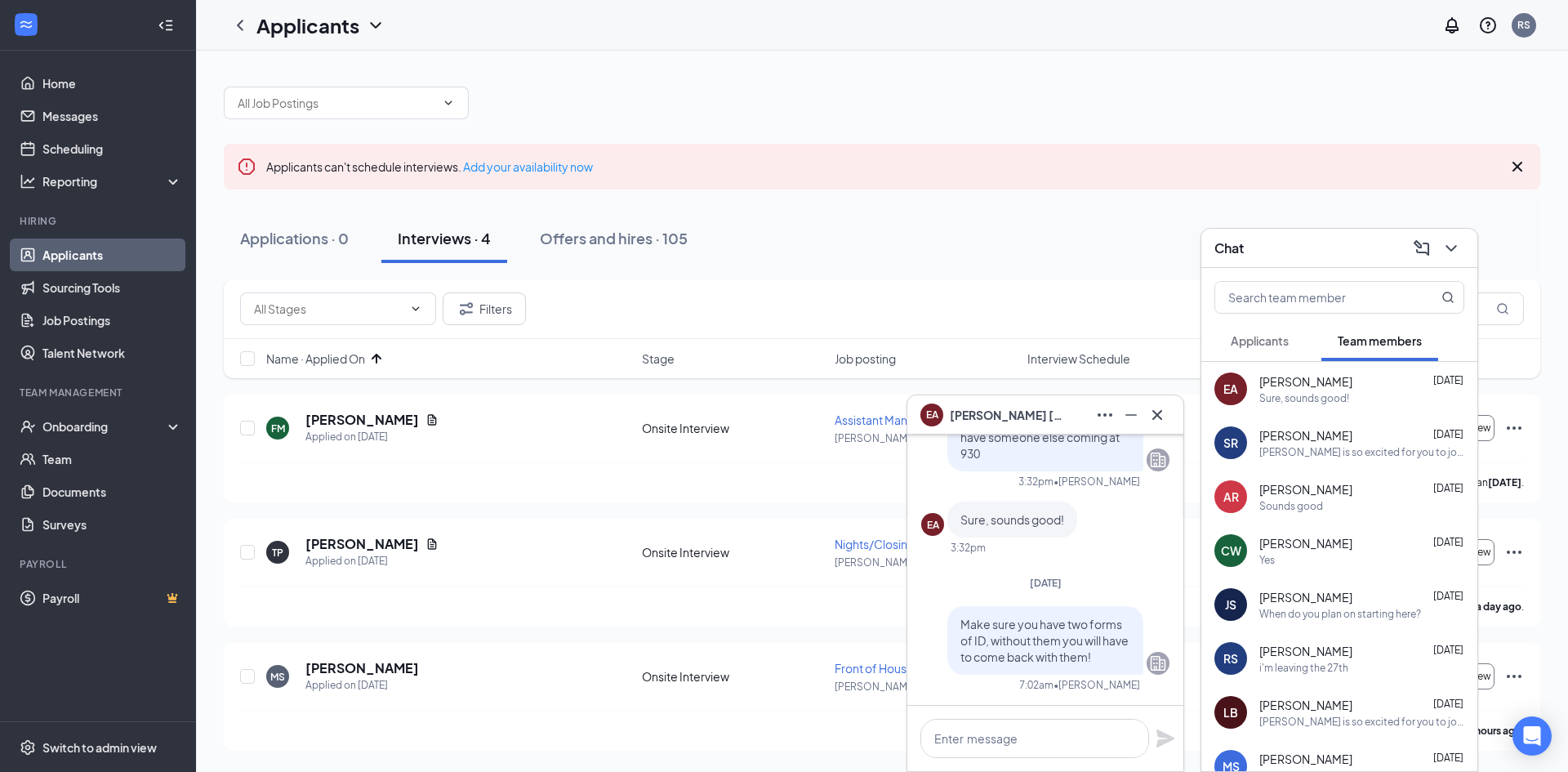
scroll to position [0, 0]
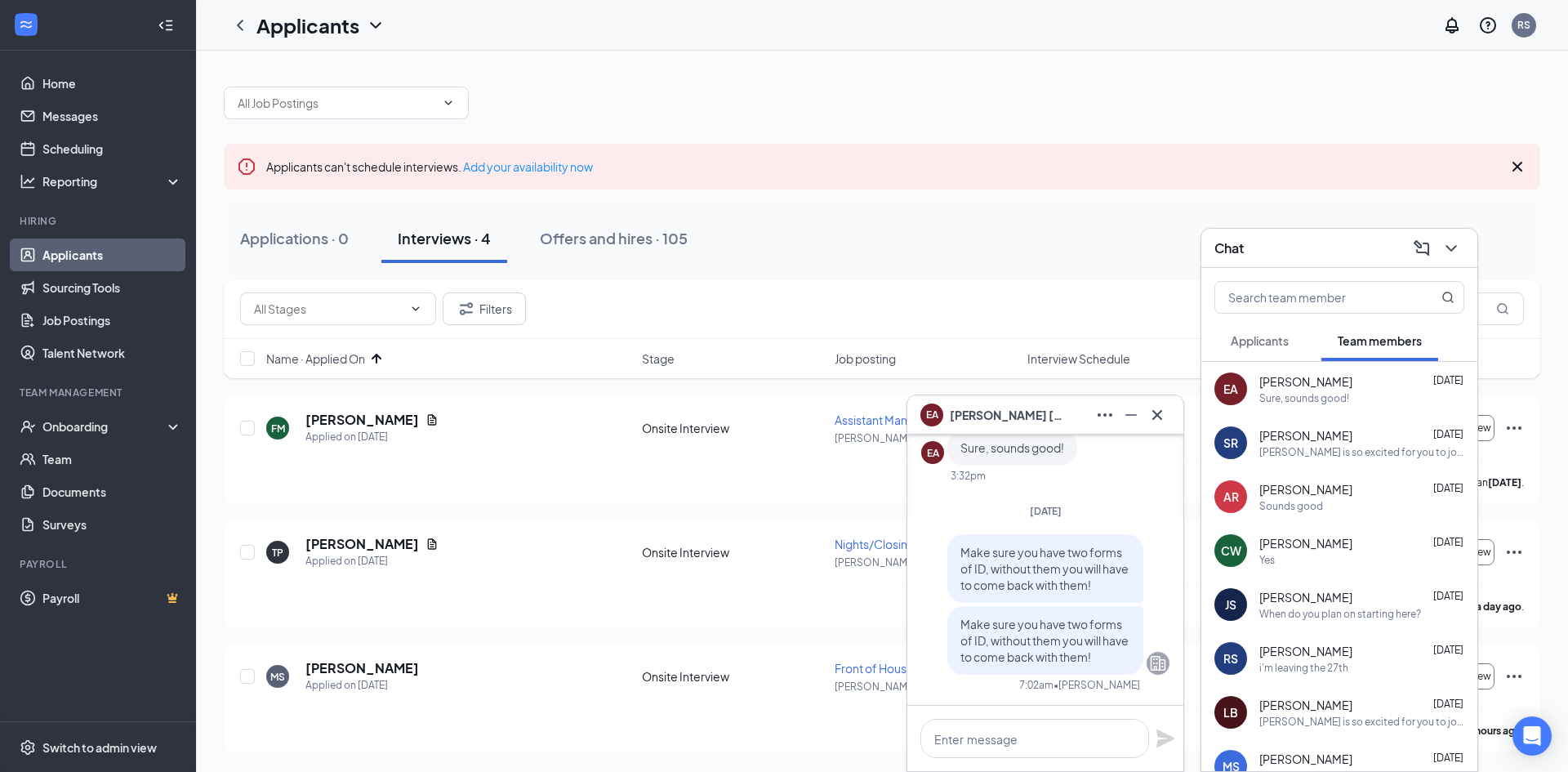
click at [1308, 494] on span "[PERSON_NAME]" at bounding box center [1306, 490] width 93 height 16
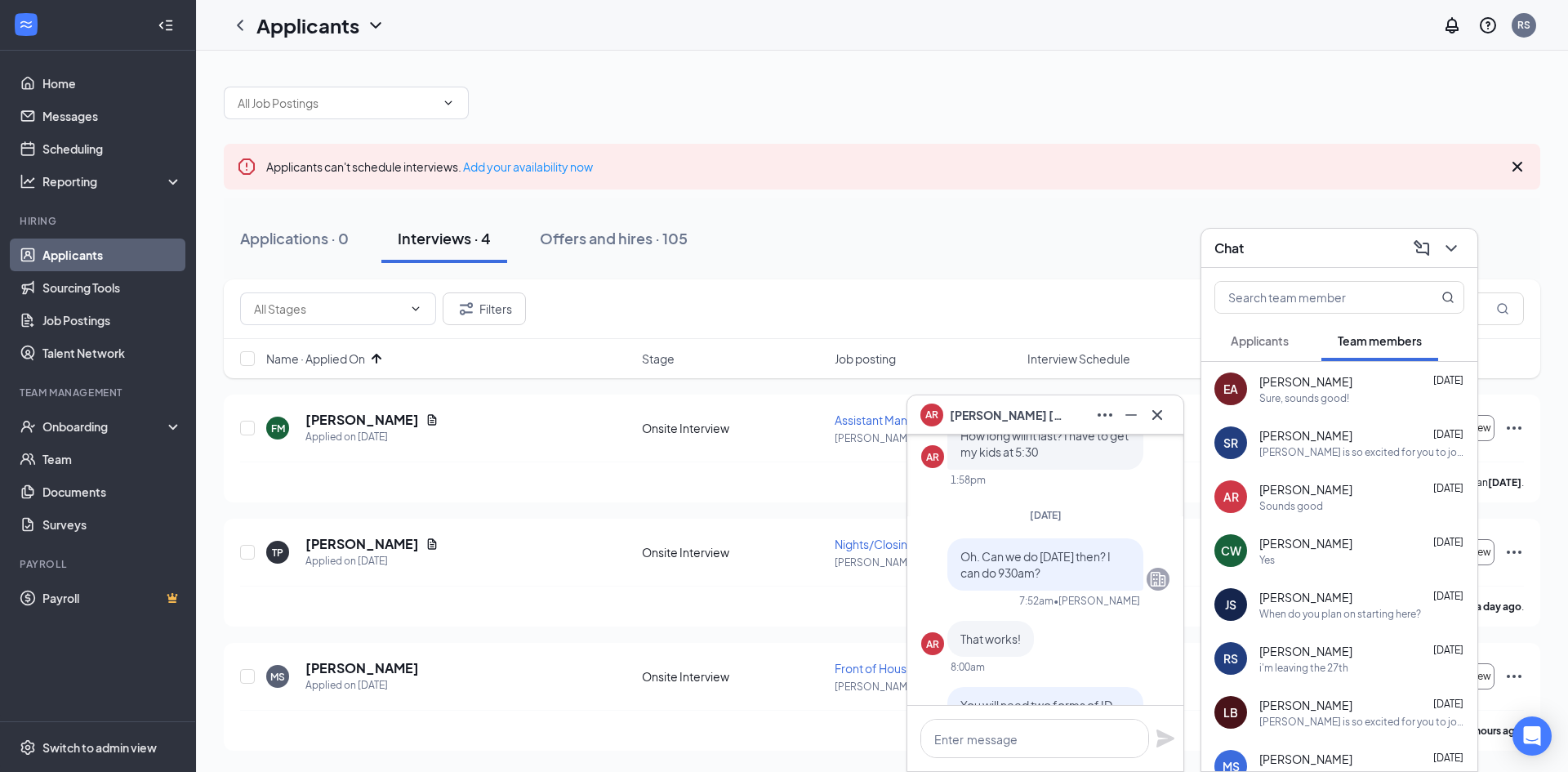
scroll to position [-245, 0]
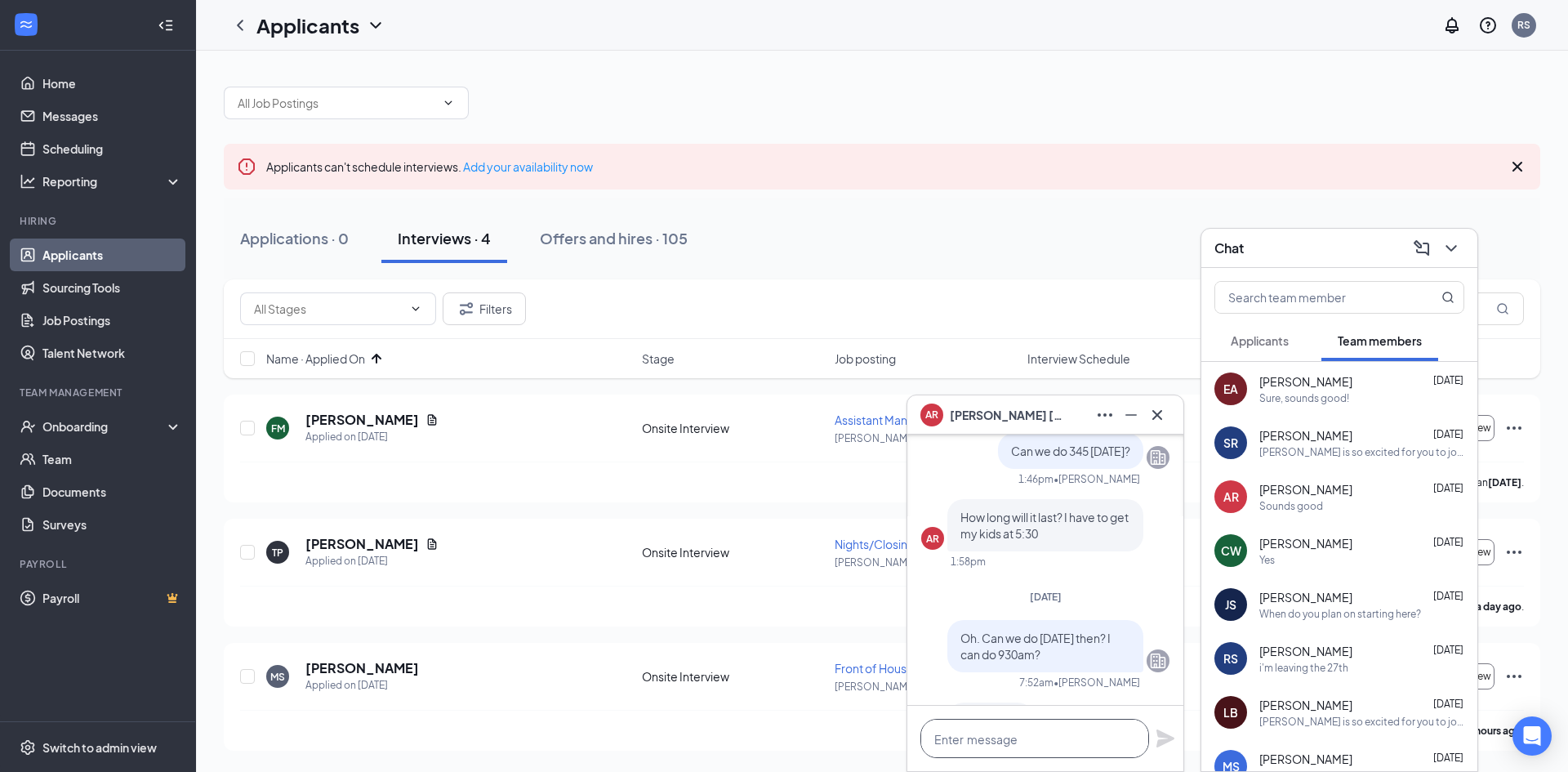
click at [1031, 745] on textarea at bounding box center [1035, 738] width 228 height 39
paste textarea "Make sure you have two forms of ID, without them you will have to come back wit…"
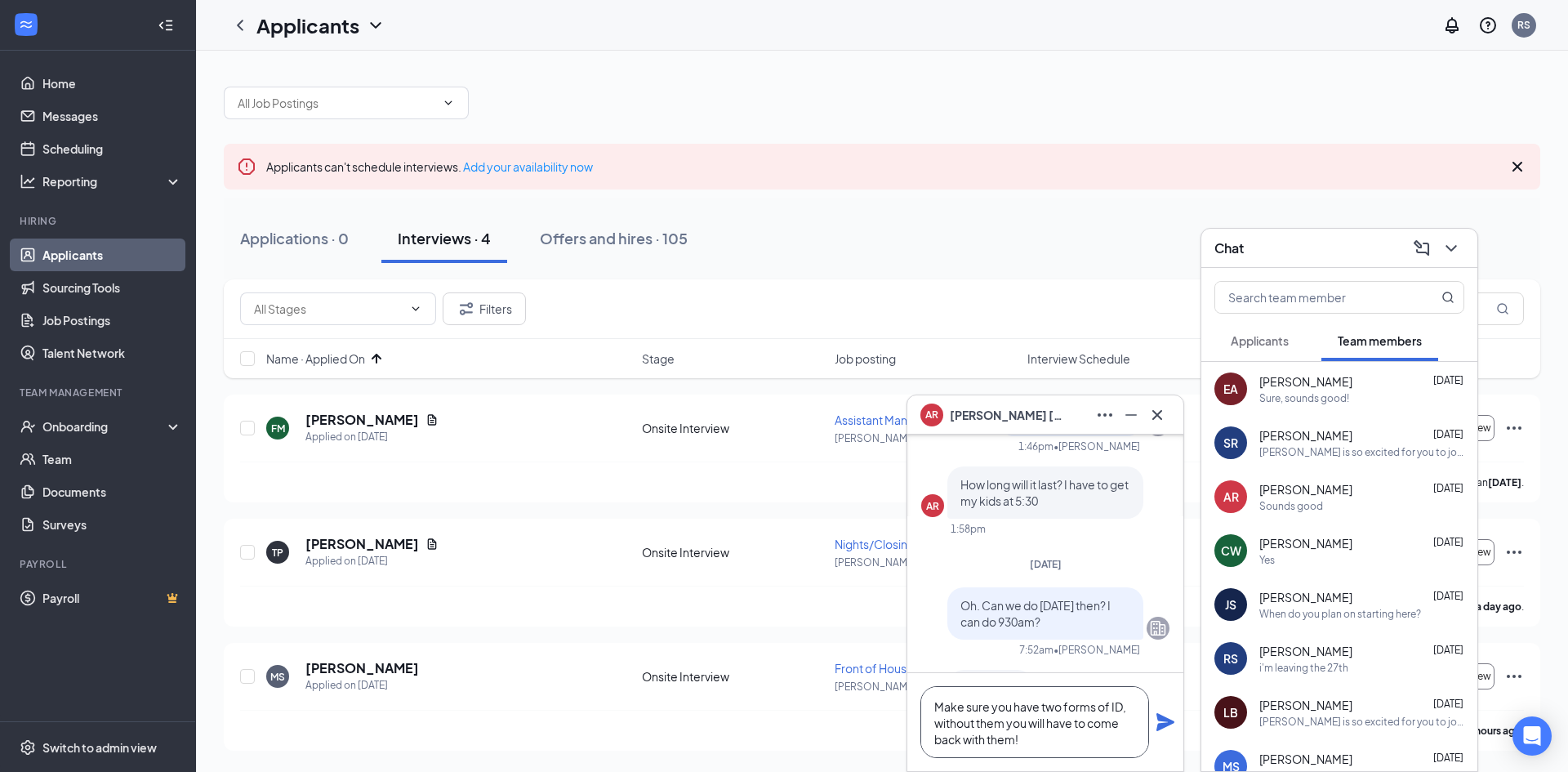
scroll to position [-278, 0]
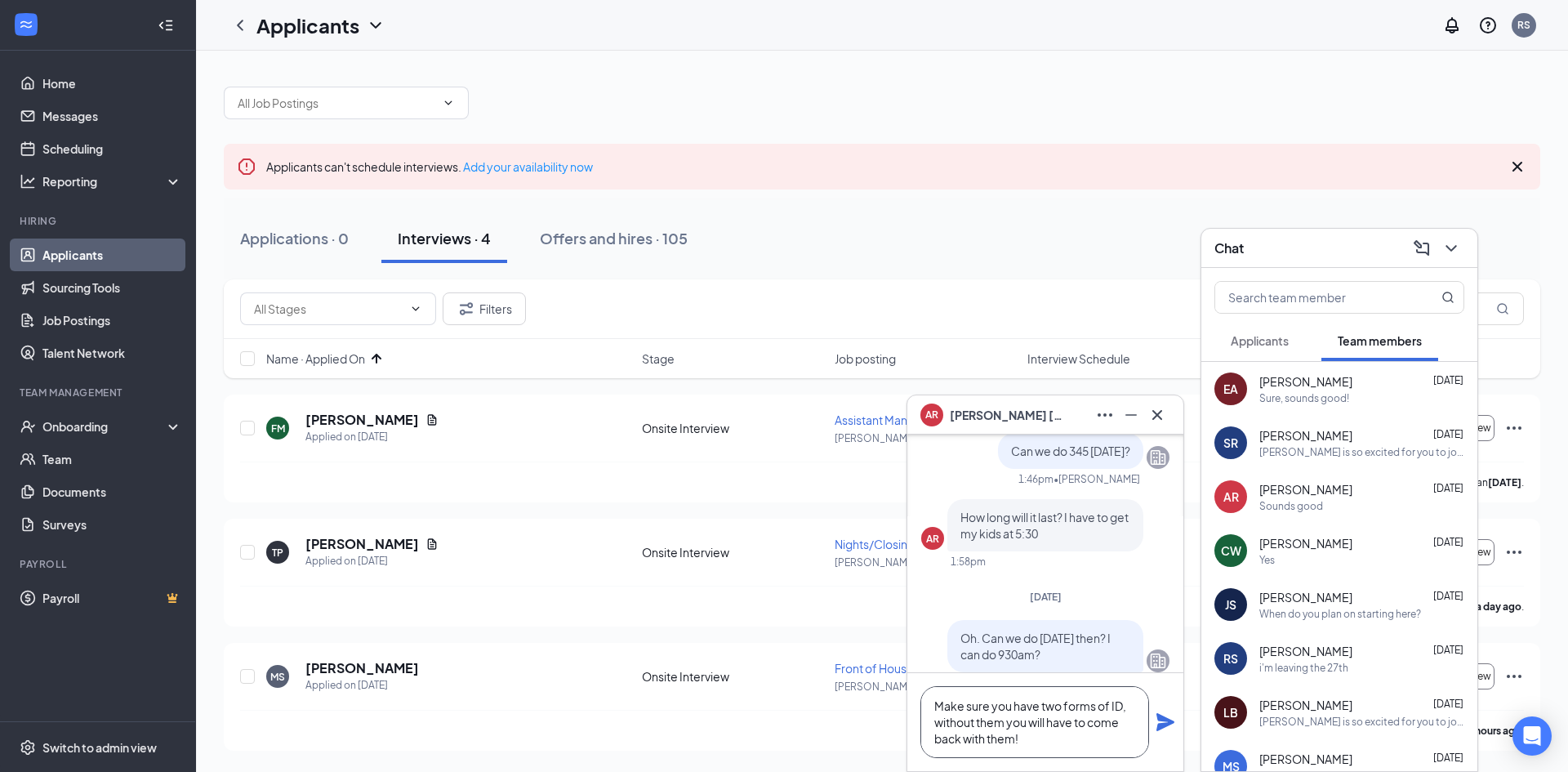
type textarea "Make sure you have two forms of ID, without them you will have to come back wit…"
click at [1169, 731] on icon "Plane" at bounding box center [1164, 722] width 19 height 19
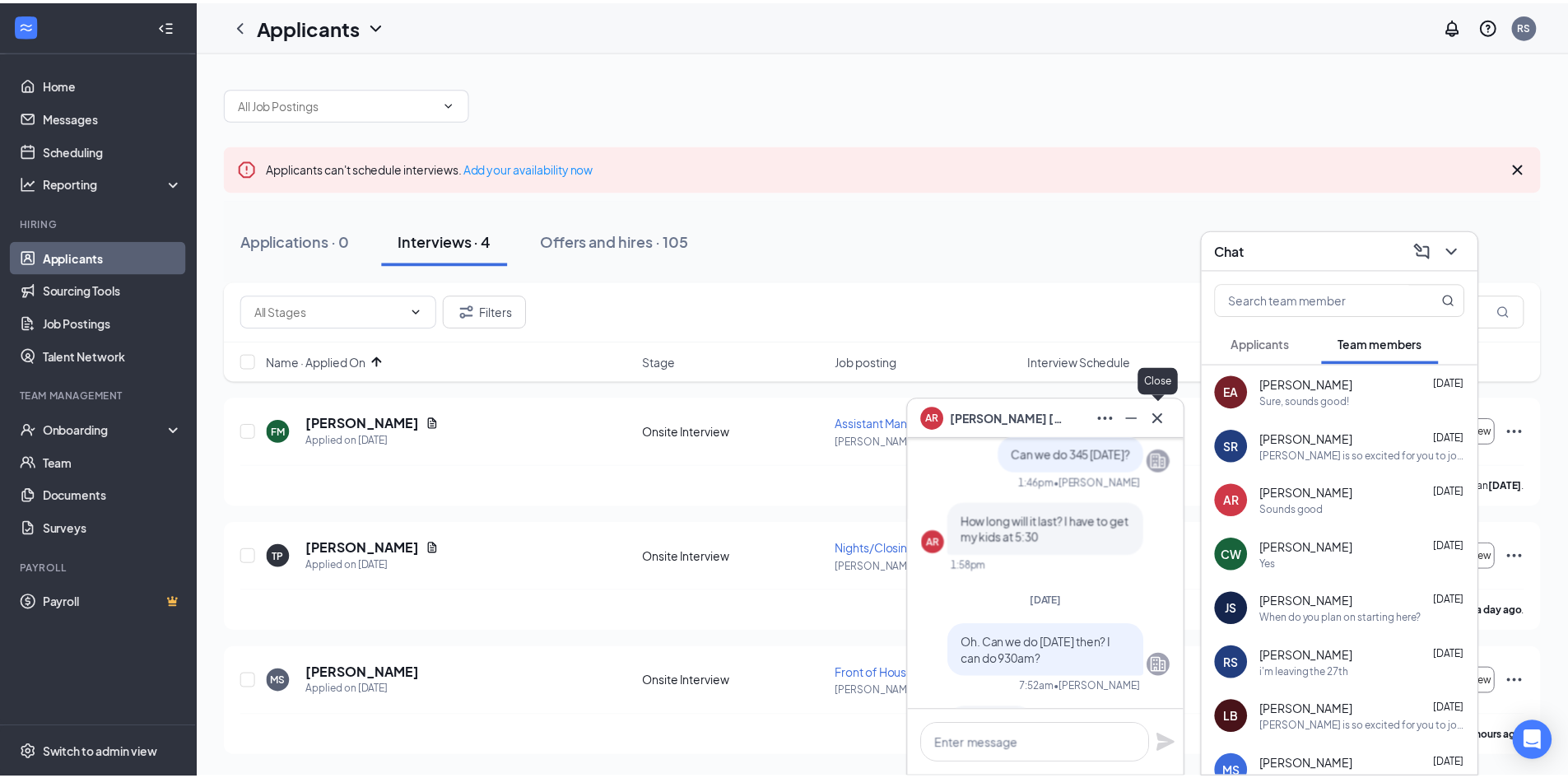
scroll to position [0, 0]
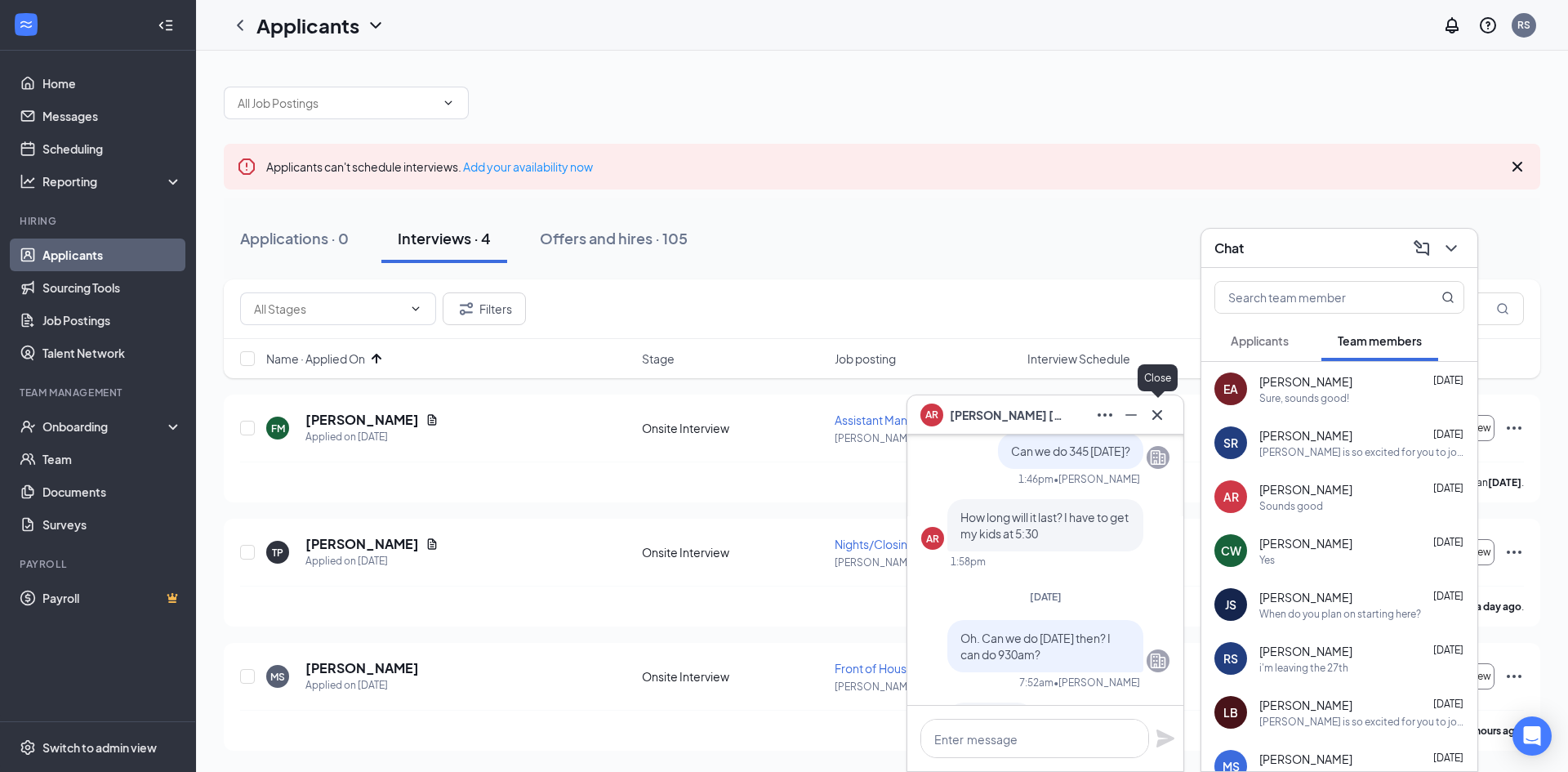
click at [1161, 418] on icon "Cross" at bounding box center [1157, 414] width 10 height 10
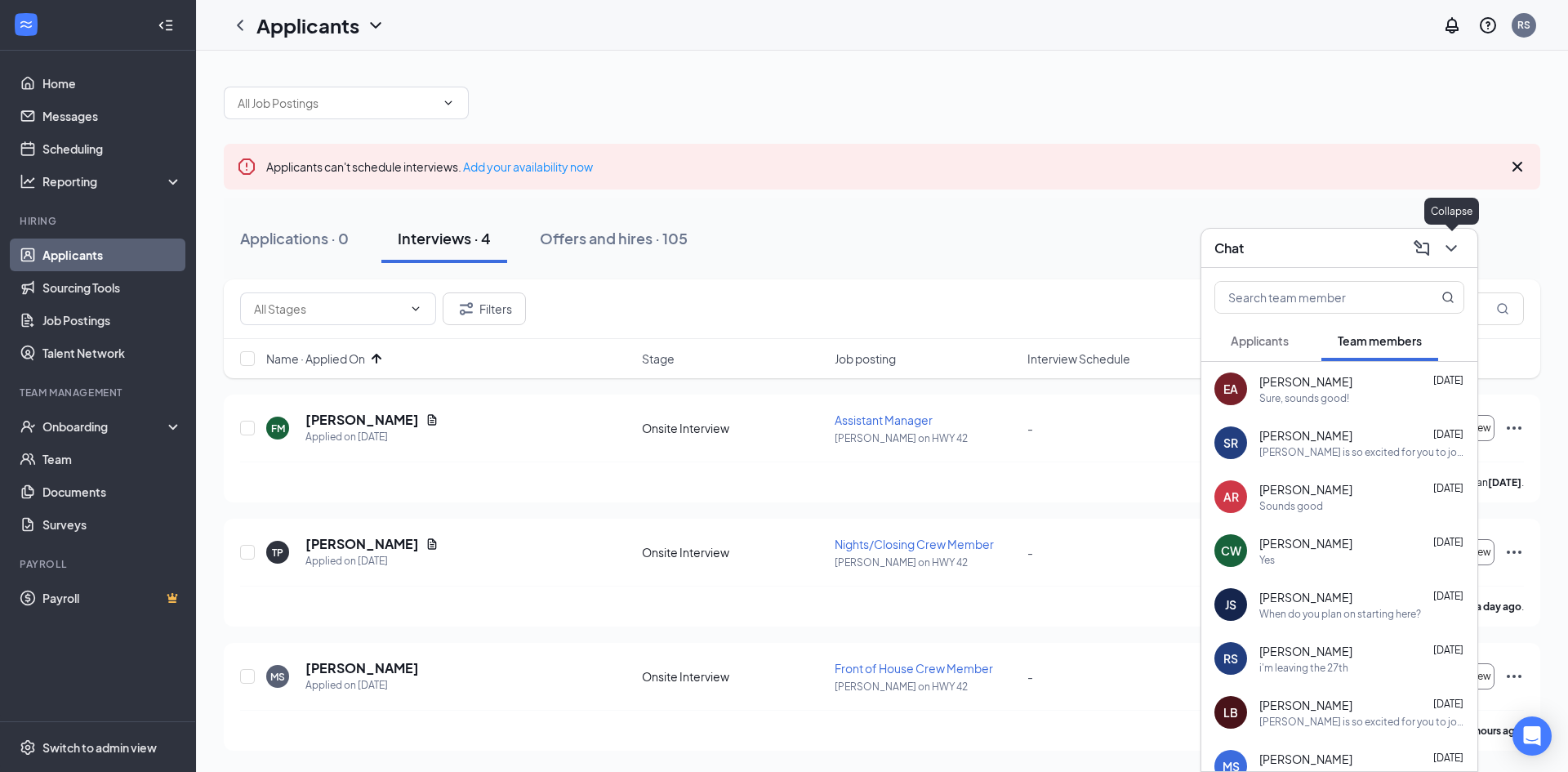
click at [1456, 252] on icon "ChevronDown" at bounding box center [1450, 248] width 19 height 19
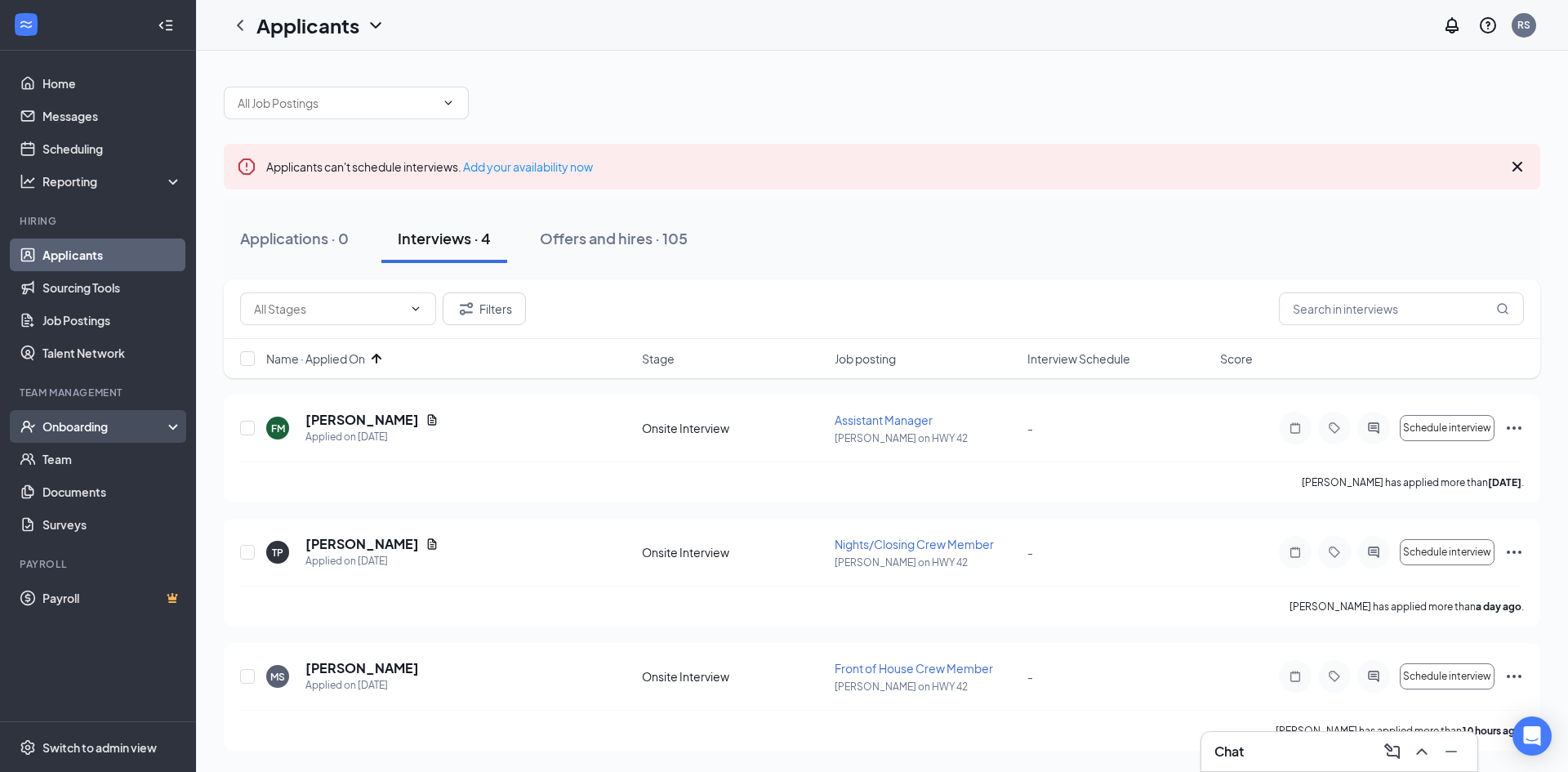
drag, startPoint x: 87, startPoint y: 421, endPoint x: 98, endPoint y: 422, distance: 11.0
click at [87, 422] on div "Onboarding" at bounding box center [105, 427] width 126 height 16
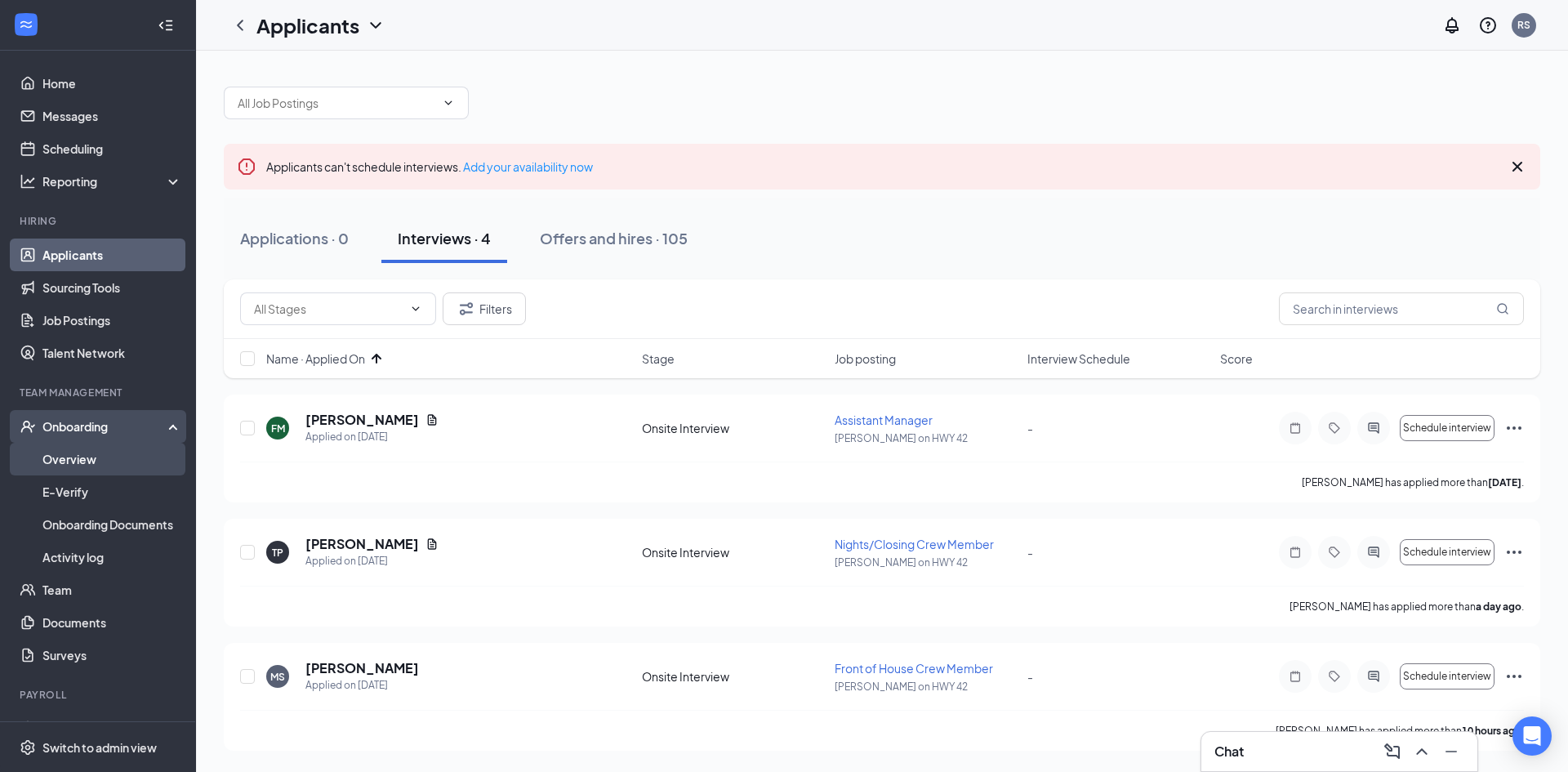
click at [112, 458] on link "Overview" at bounding box center [111, 460] width 140 height 33
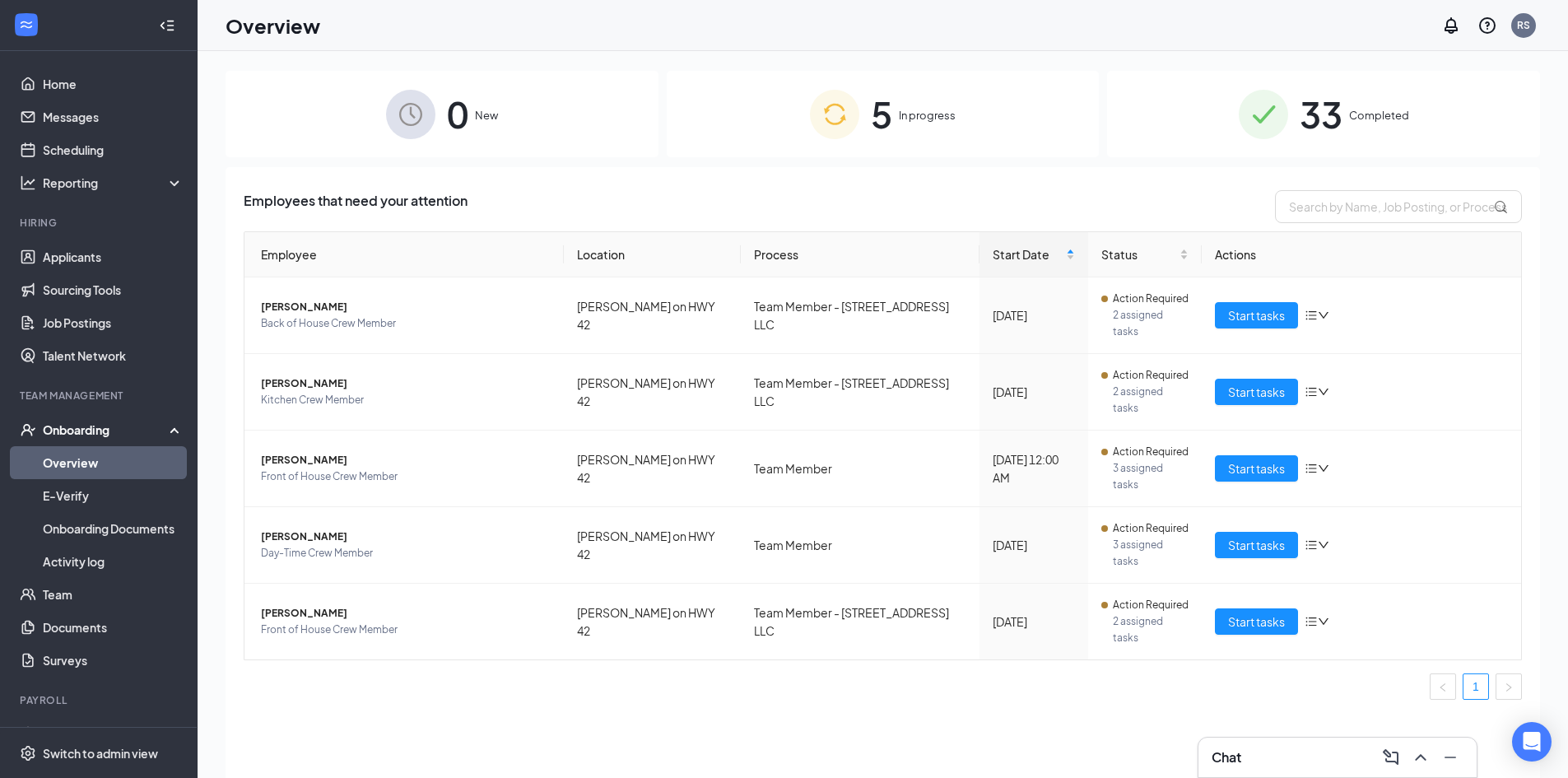
click at [844, 110] on img at bounding box center [835, 114] width 50 height 50
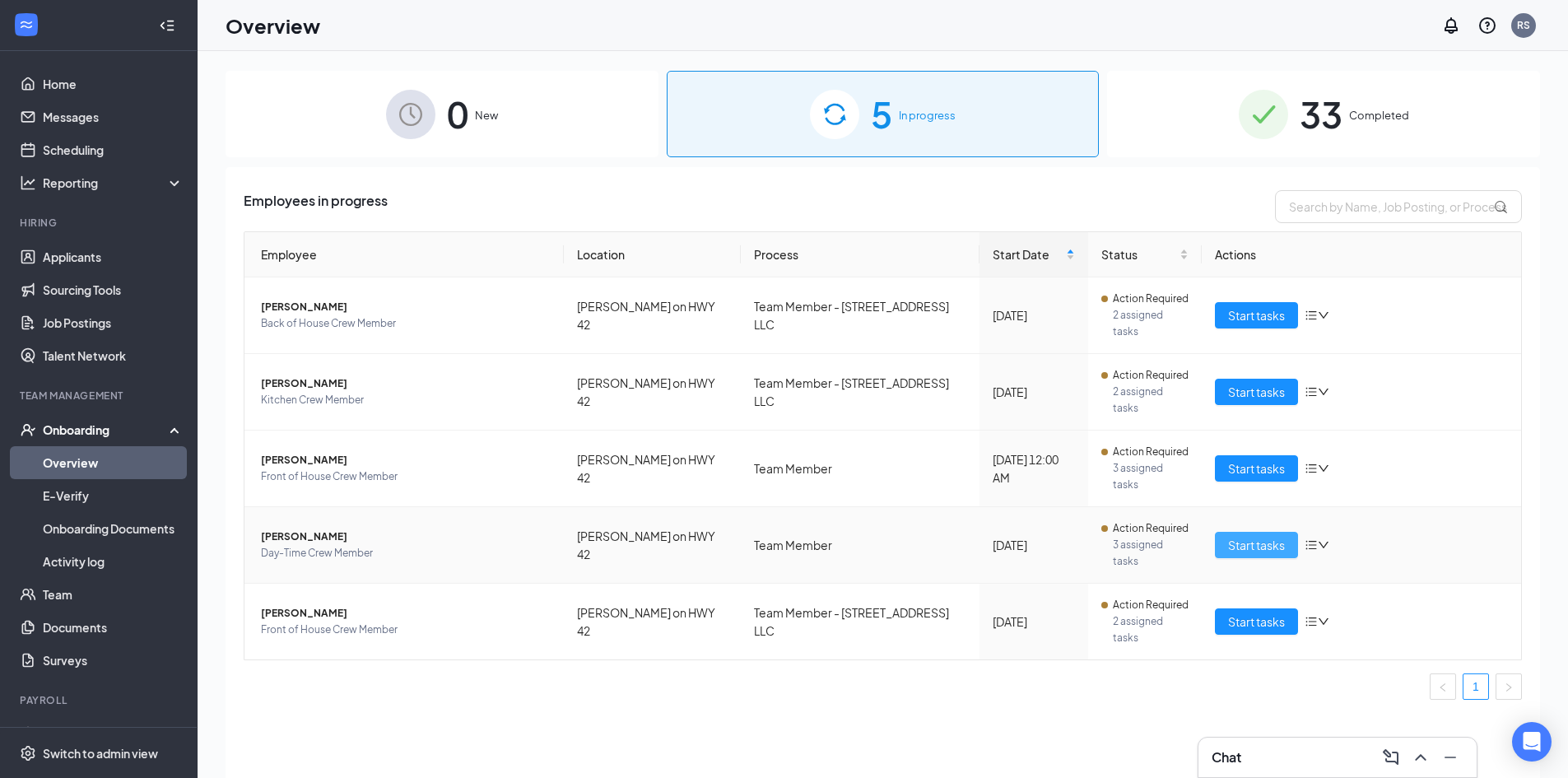
click at [1243, 536] on span "Start tasks" at bounding box center [1257, 545] width 57 height 18
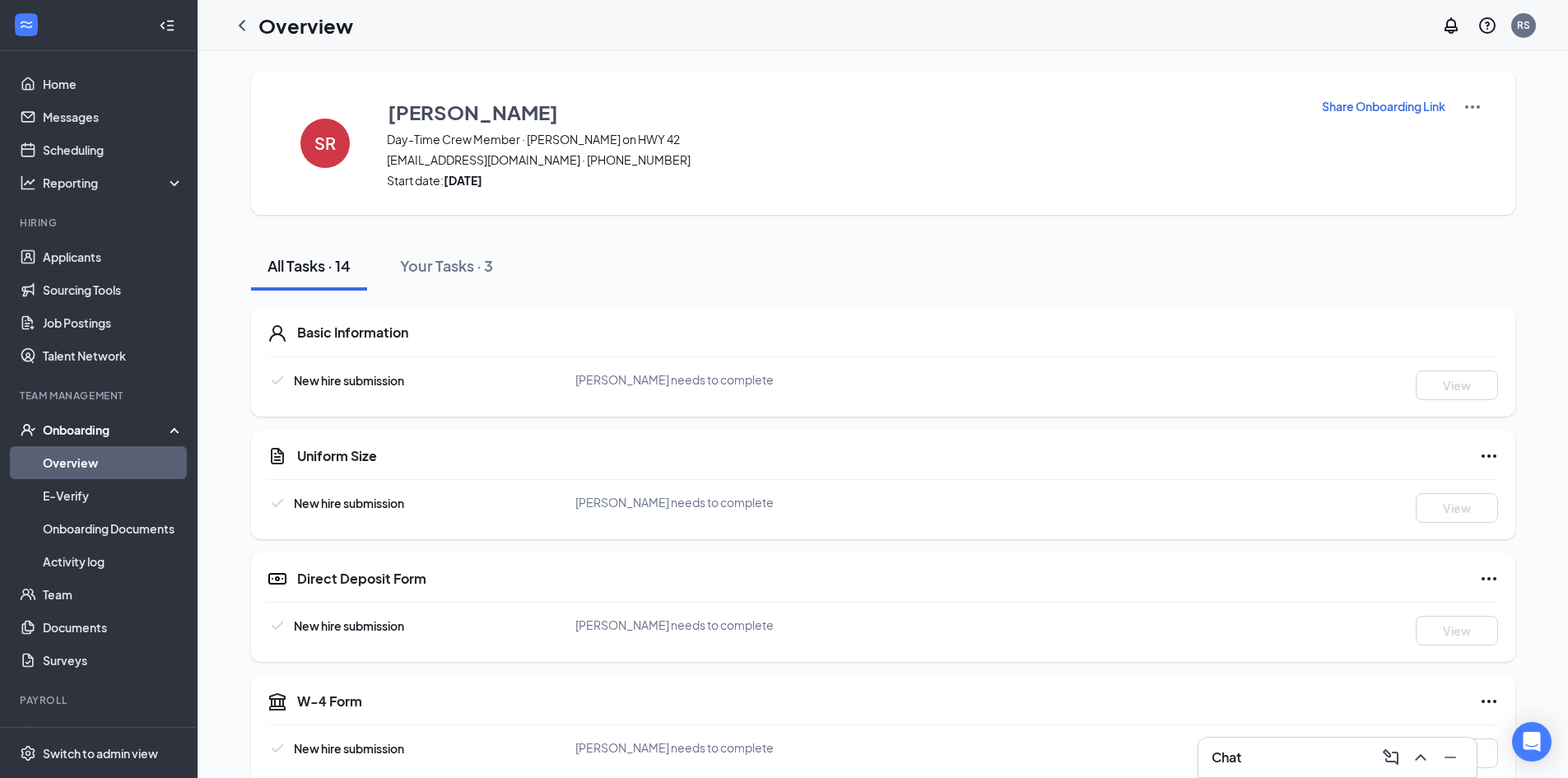
click at [245, 18] on icon "ChevronLeft" at bounding box center [241, 25] width 19 height 19
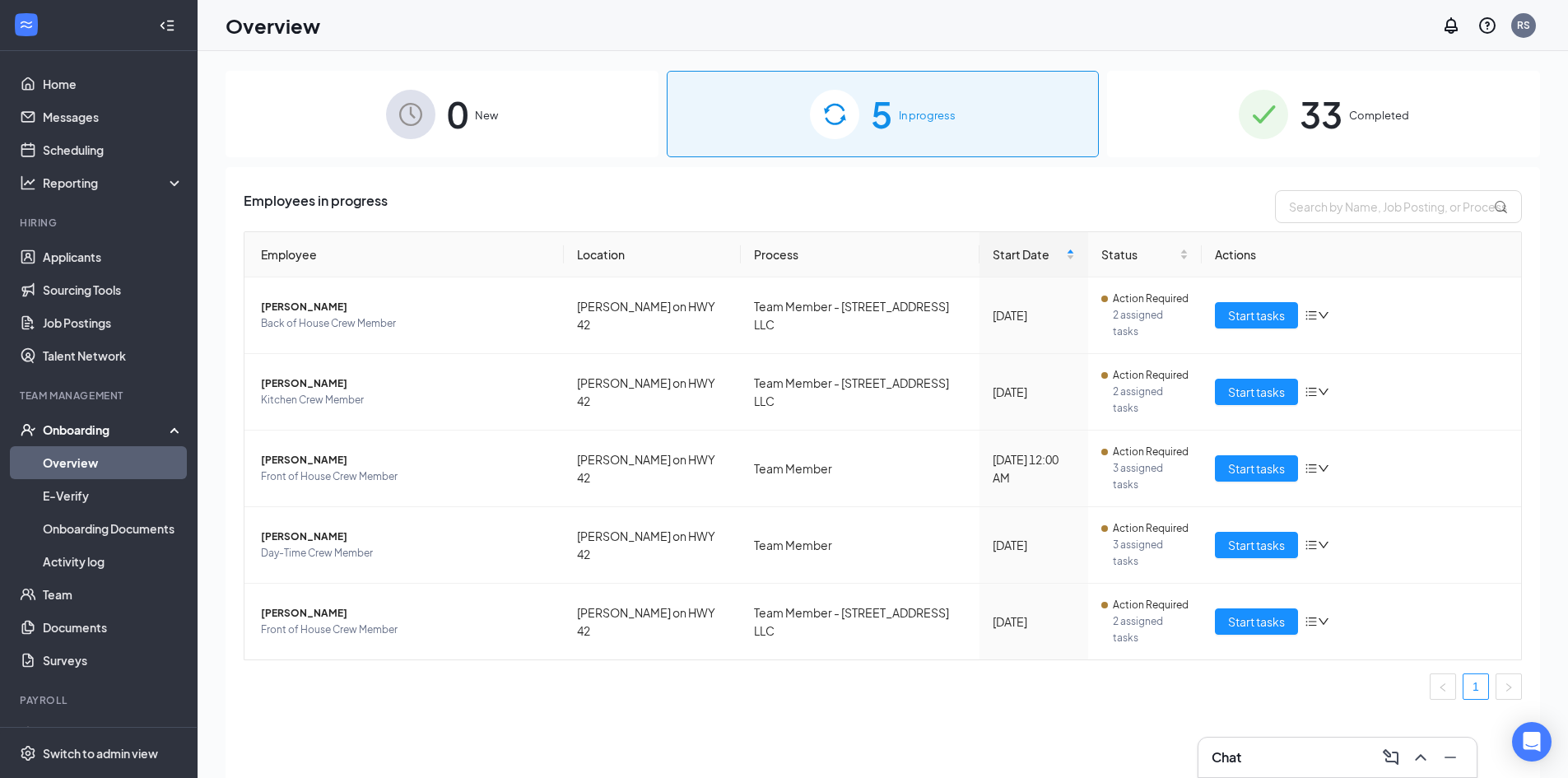
click at [1269, 741] on div "Chat" at bounding box center [1338, 757] width 278 height 40
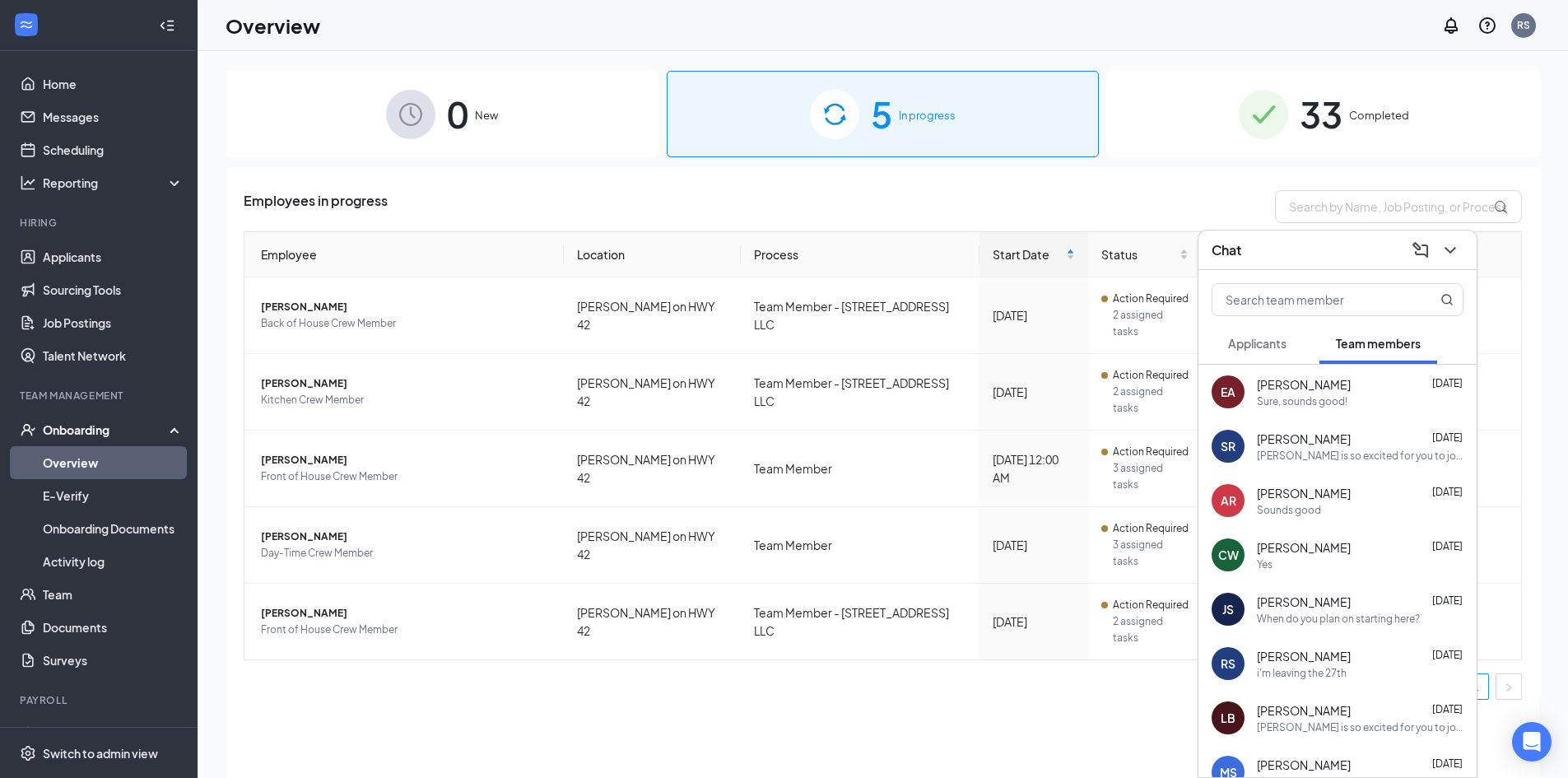
click at [1279, 443] on span "[PERSON_NAME]" at bounding box center [1304, 439] width 94 height 17
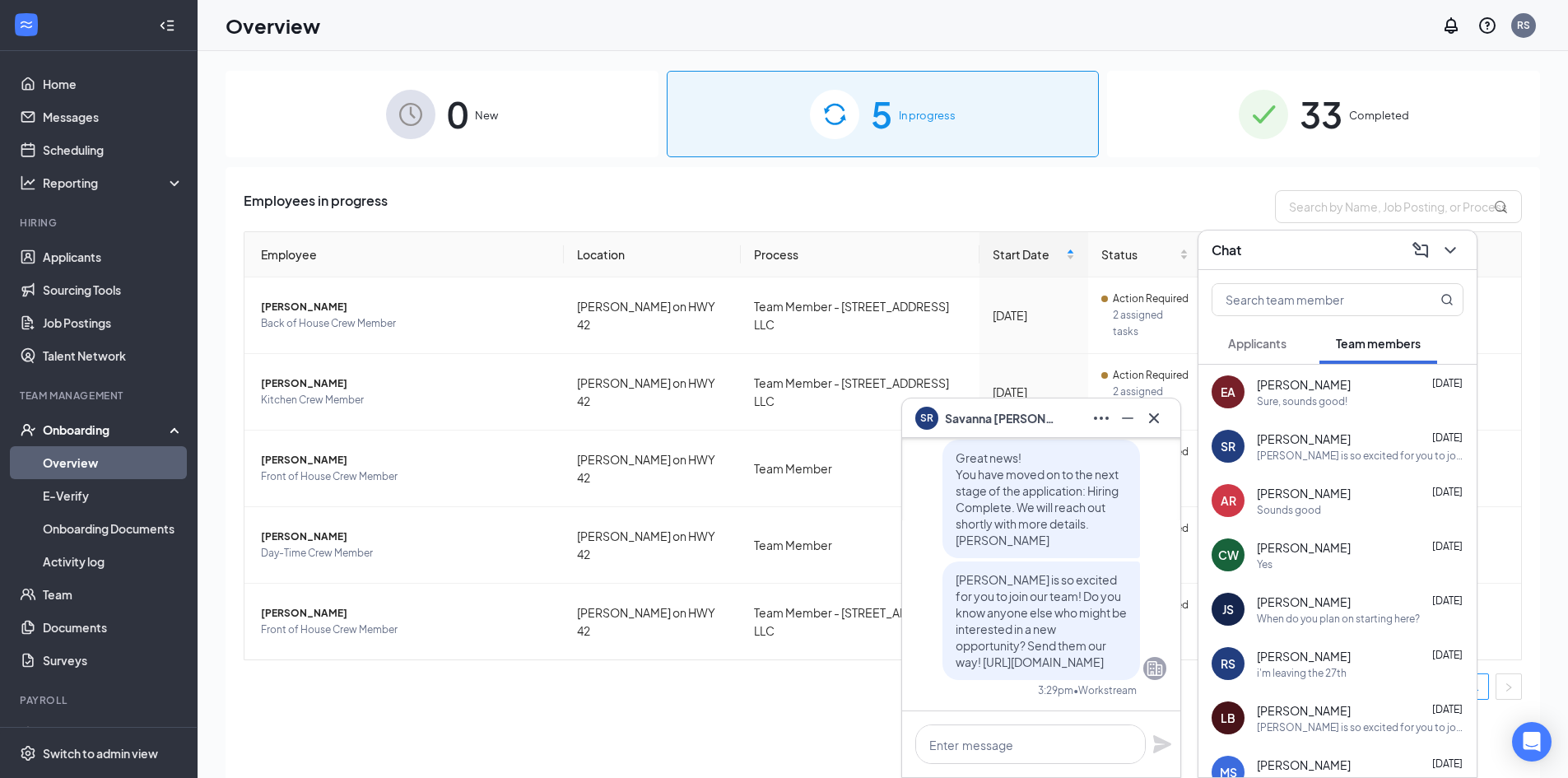
scroll to position [74, 0]
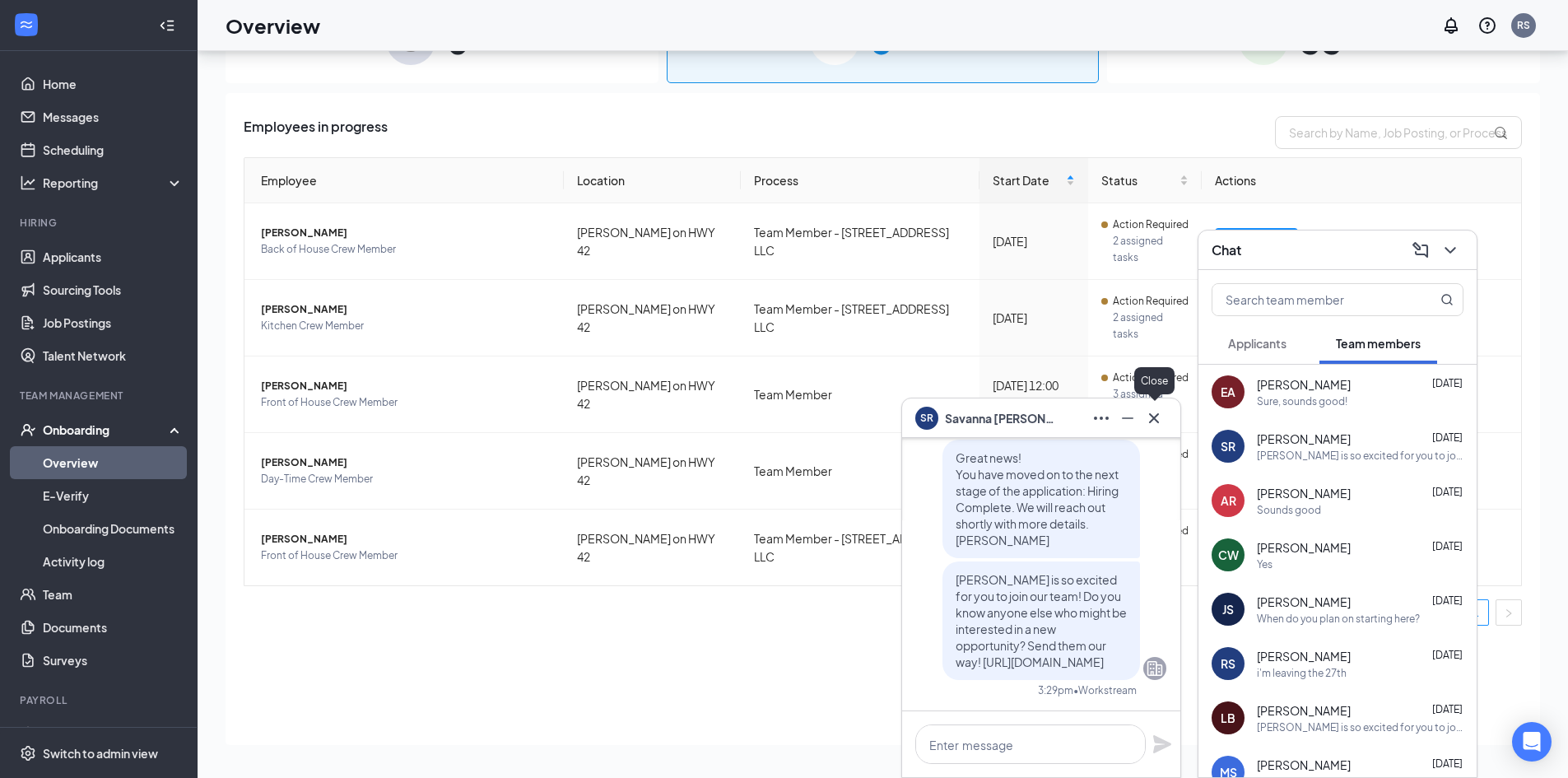
click at [1161, 432] on div "SR [PERSON_NAME]" at bounding box center [1041, 418] width 278 height 40
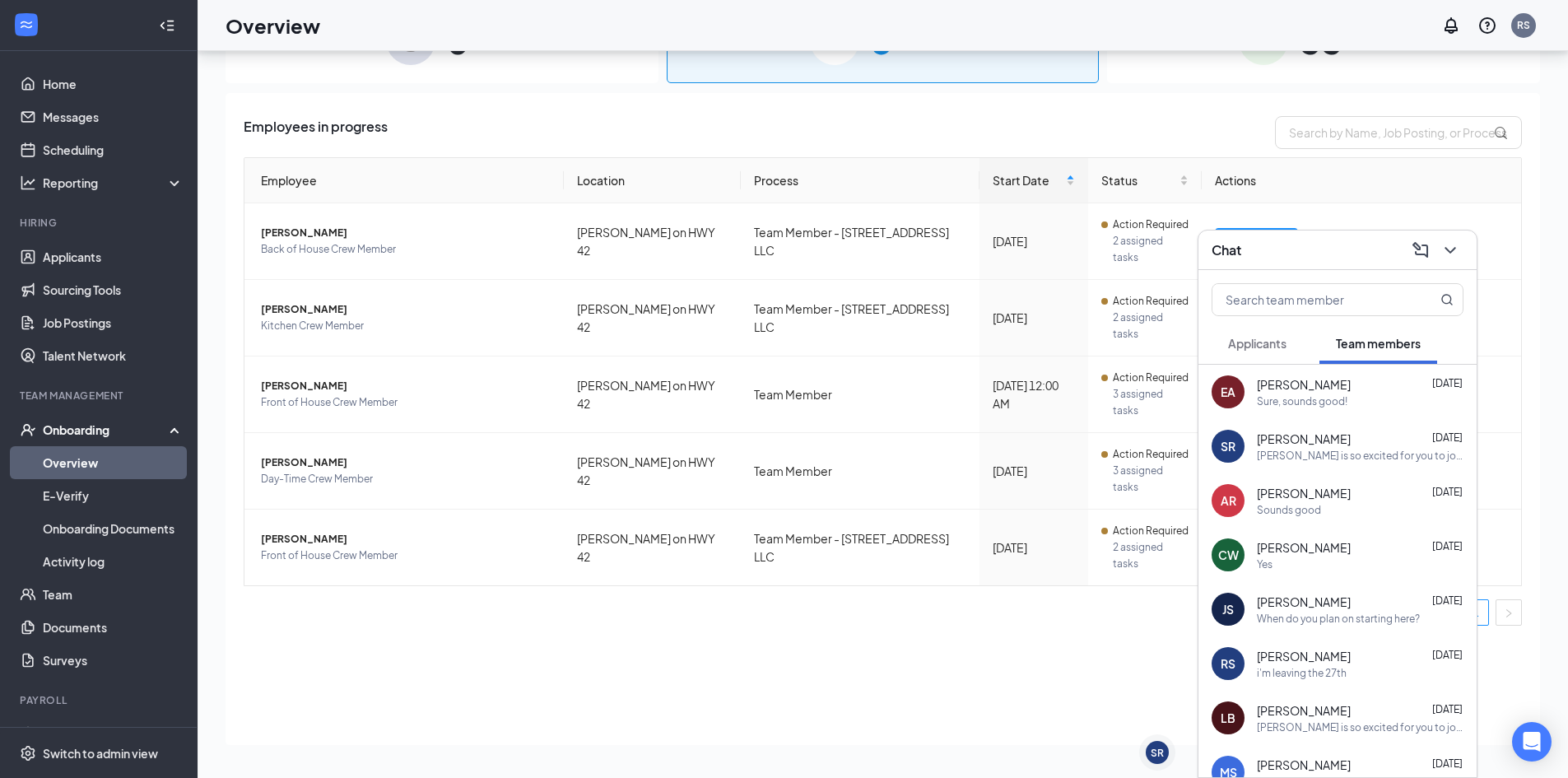
click at [1466, 250] on div "Chat" at bounding box center [1338, 250] width 278 height 40
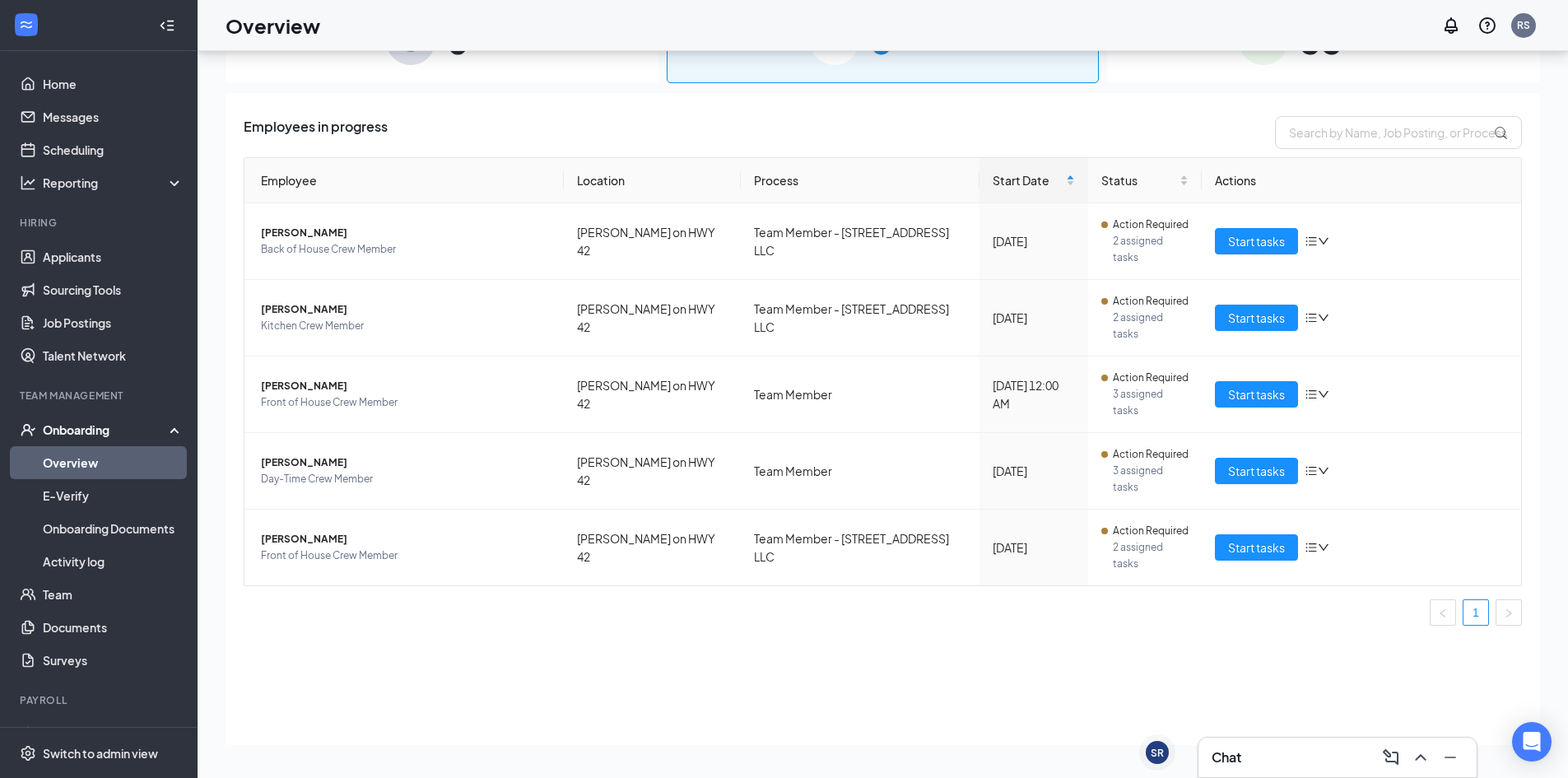
click at [1100, 655] on div "Employees in progress Employee Location Process Start Date Status Actions [PERS…" at bounding box center [883, 419] width 1315 height 652
click at [112, 259] on link "Applicants" at bounding box center [112, 257] width 141 height 33
